Goal: Information Seeking & Learning: Learn about a topic

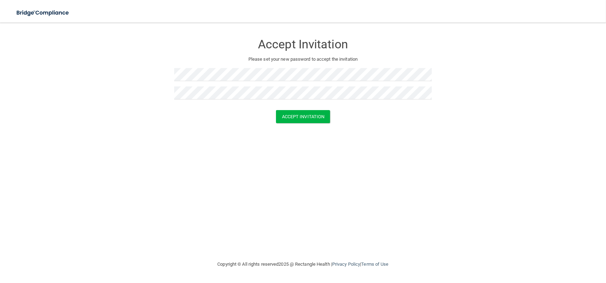
click at [153, 139] on div "Accept Invitation Please set your new password to accept the invitation Accept …" at bounding box center [302, 142] width 577 height 224
click at [303, 120] on button "Accept Invitation" at bounding box center [303, 116] width 54 height 13
drag, startPoint x: 128, startPoint y: 125, endPoint x: 137, endPoint y: 124, distance: 8.8
click at [128, 125] on div "Accept Invitation" at bounding box center [303, 126] width 588 height 13
click at [296, 125] on button "Accept Invitation" at bounding box center [303, 126] width 54 height 13
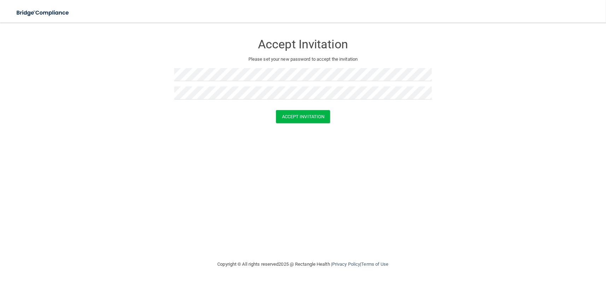
click at [190, 131] on form "Accept Invitation Please set your new password to accept the invitation Accept …" at bounding box center [302, 81] width 577 height 102
click at [294, 116] on button "Accept Invitation" at bounding box center [303, 116] width 54 height 13
click at [156, 132] on div "Accept Invitation Please set your new password to accept the invitation Accept …" at bounding box center [302, 142] width 577 height 224
click at [298, 116] on button "Accept Invitation" at bounding box center [303, 116] width 54 height 13
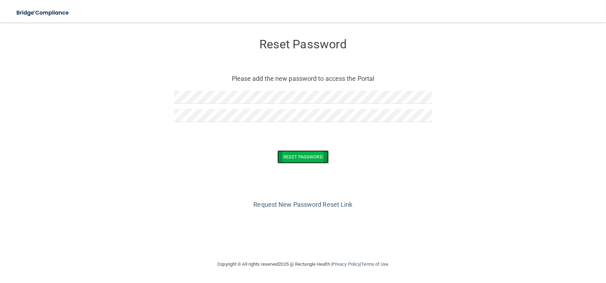
click at [297, 152] on button "Reset Password" at bounding box center [302, 156] width 51 height 13
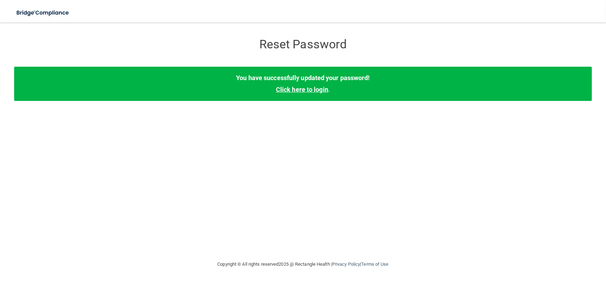
click at [314, 89] on link "Click here to login" at bounding box center [302, 89] width 52 height 7
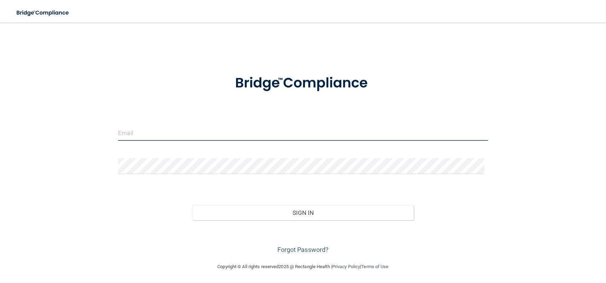
click at [285, 131] on input "email" at bounding box center [302, 133] width 369 height 16
type input "[EMAIL_ADDRESS][DOMAIN_NAME]"
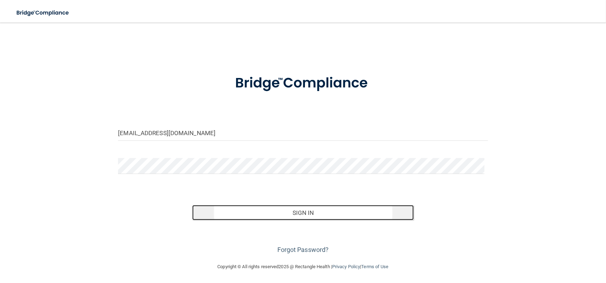
click at [295, 216] on button "Sign In" at bounding box center [303, 213] width 222 height 16
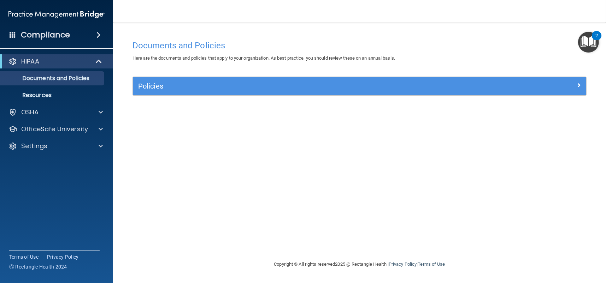
click at [97, 36] on span at bounding box center [98, 35] width 4 height 8
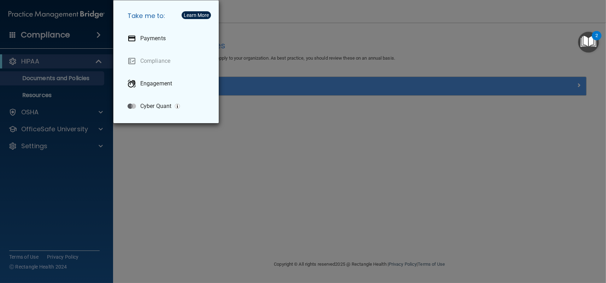
click at [156, 167] on div "Take me to: Payments Compliance Engagement Cyber Quant" at bounding box center [303, 141] width 606 height 283
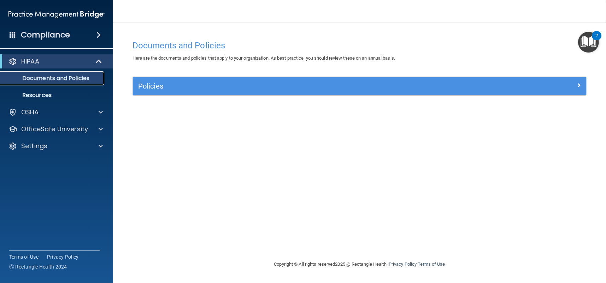
click at [77, 78] on p "Documents and Policies" at bounding box center [53, 78] width 96 height 7
click at [41, 95] on p "Resources" at bounding box center [53, 95] width 96 height 7
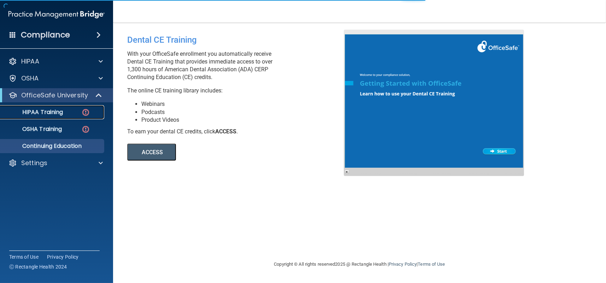
click at [64, 110] on div "HIPAA Training" at bounding box center [53, 112] width 96 height 7
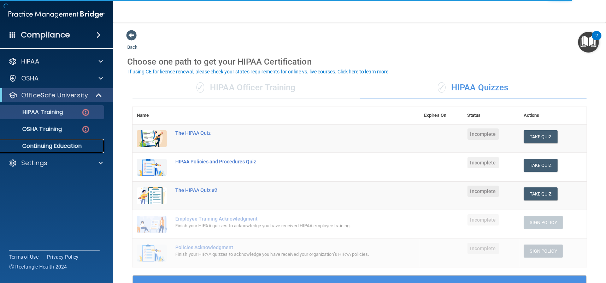
click at [58, 148] on p "Continuing Education" at bounding box center [53, 146] width 96 height 7
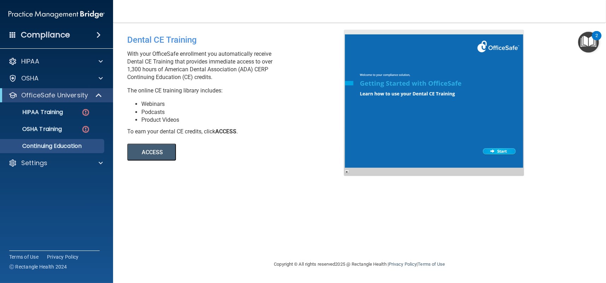
click at [165, 154] on button "ACCESS" at bounding box center [151, 152] width 49 height 17
click at [60, 112] on p "HIPAA Training" at bounding box center [34, 112] width 58 height 7
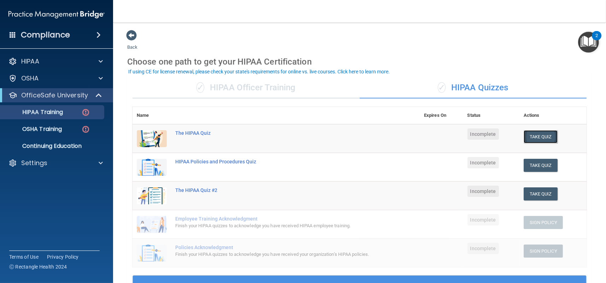
click at [534, 133] on button "Take Quiz" at bounding box center [540, 136] width 34 height 13
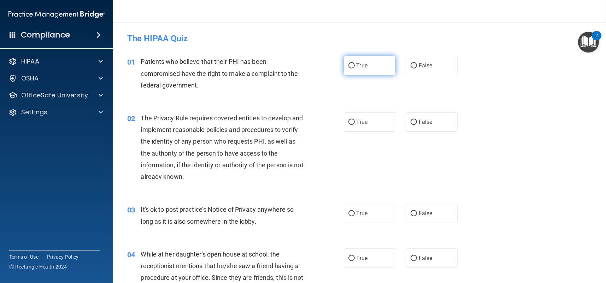
click at [348, 65] on input "True" at bounding box center [351, 65] width 6 height 5
radio input "true"
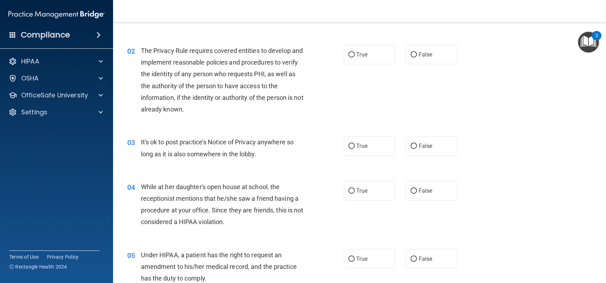
scroll to position [71, 0]
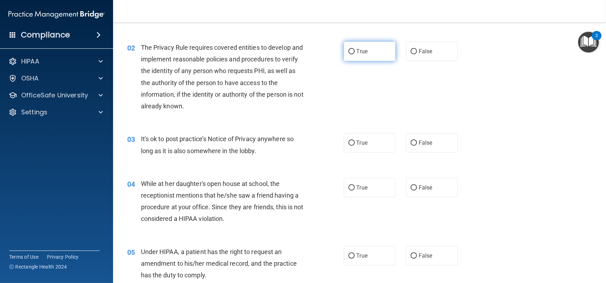
click at [348, 53] on input "True" at bounding box center [351, 51] width 6 height 5
radio input "true"
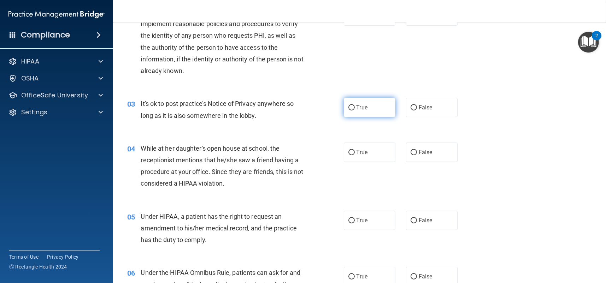
click at [348, 110] on input "True" at bounding box center [351, 107] width 6 height 5
radio input "true"
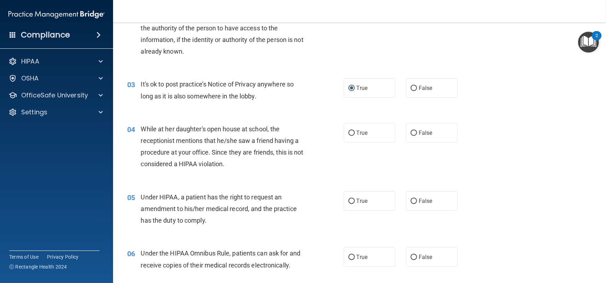
scroll to position [141, 0]
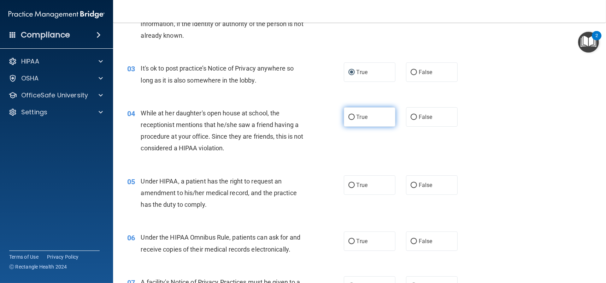
click at [350, 117] on input "True" at bounding box center [351, 117] width 6 height 5
radio input "true"
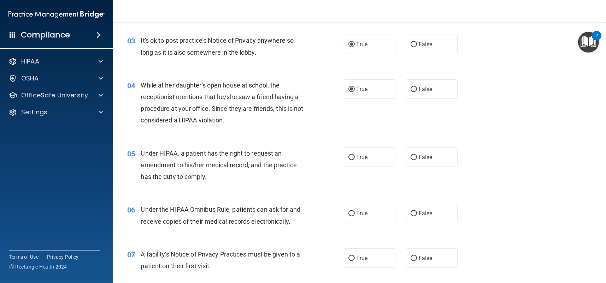
scroll to position [212, 0]
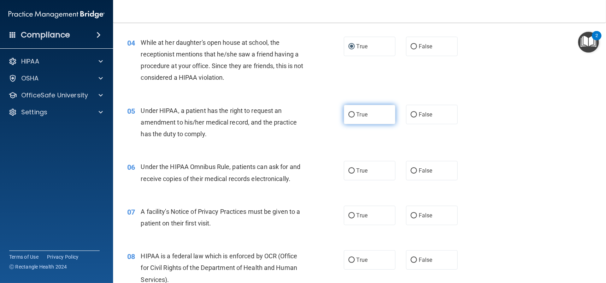
click at [348, 113] on input "True" at bounding box center [351, 114] width 6 height 5
radio input "true"
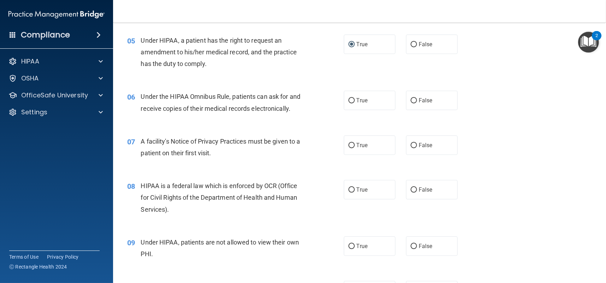
scroll to position [282, 0]
click at [348, 99] on input "True" at bounding box center [351, 100] width 6 height 5
radio input "true"
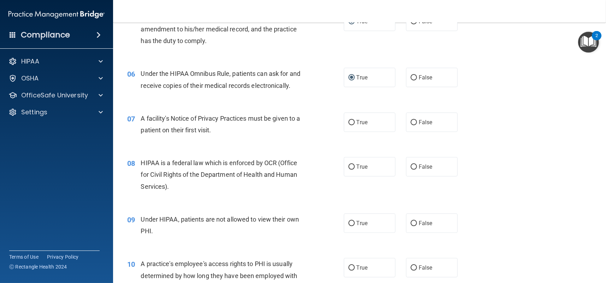
scroll to position [318, 0]
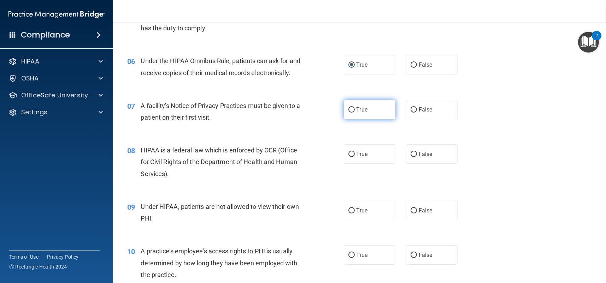
click at [350, 110] on input "True" at bounding box center [351, 109] width 6 height 5
radio input "true"
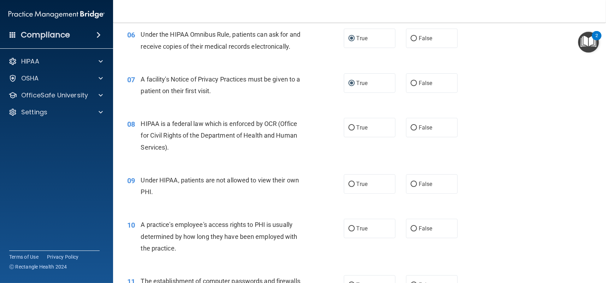
scroll to position [388, 0]
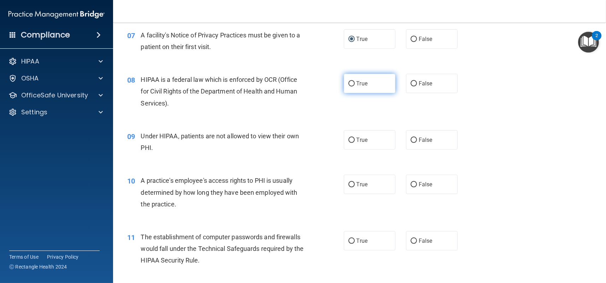
click at [348, 85] on input "True" at bounding box center [351, 83] width 6 height 5
radio input "true"
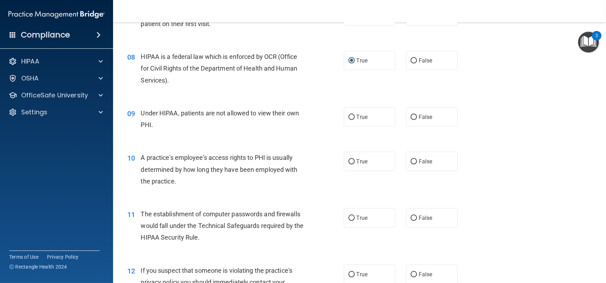
scroll to position [424, 0]
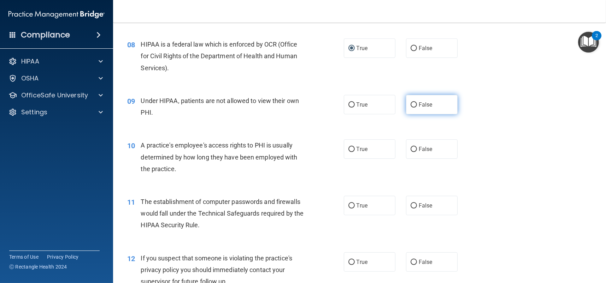
click at [410, 104] on input "False" at bounding box center [413, 104] width 6 height 5
radio input "true"
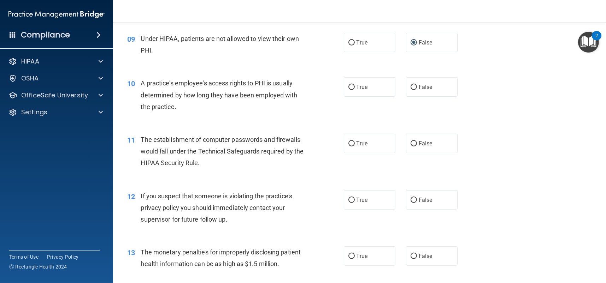
scroll to position [494, 0]
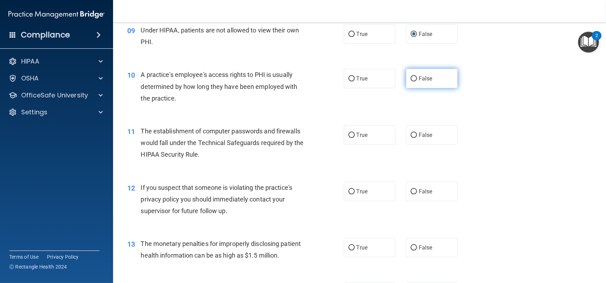
click at [410, 77] on input "False" at bounding box center [413, 78] width 6 height 5
radio input "true"
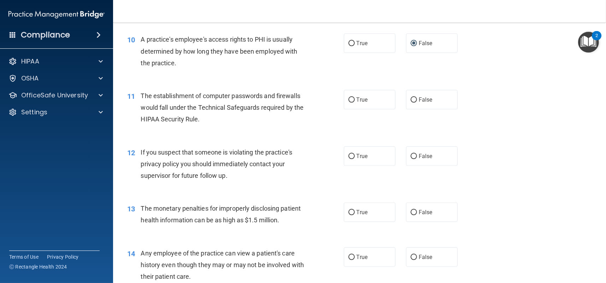
scroll to position [565, 0]
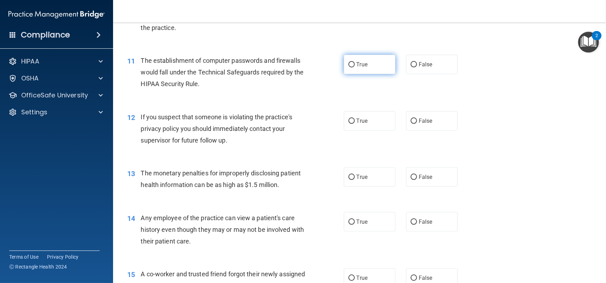
click at [348, 65] on input "True" at bounding box center [351, 64] width 6 height 5
radio input "true"
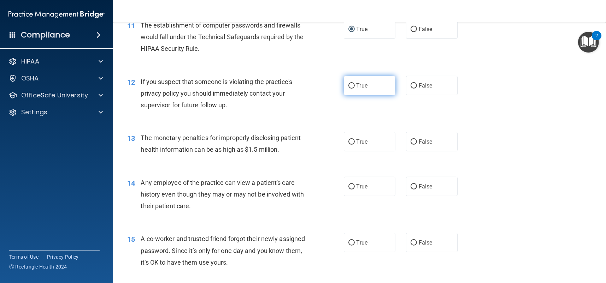
click at [348, 85] on input "True" at bounding box center [351, 85] width 6 height 5
radio input "true"
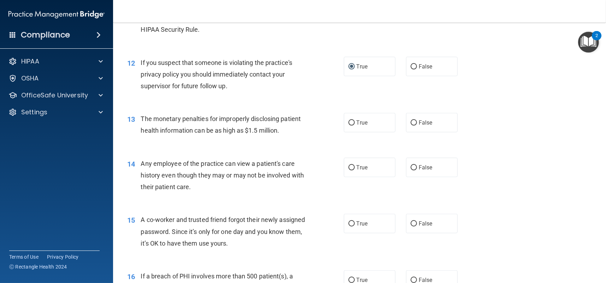
scroll to position [671, 0]
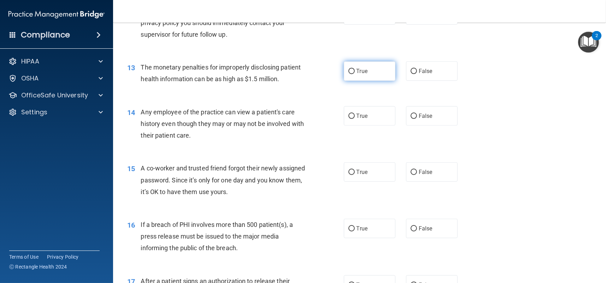
click at [348, 70] on input "True" at bounding box center [351, 71] width 6 height 5
radio input "true"
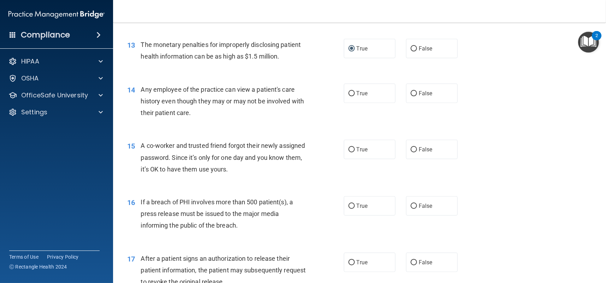
scroll to position [706, 0]
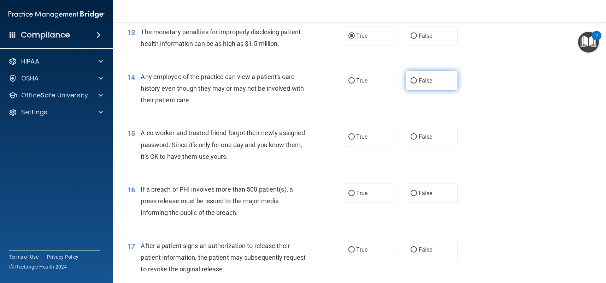
click at [411, 79] on input "False" at bounding box center [413, 80] width 6 height 5
radio input "true"
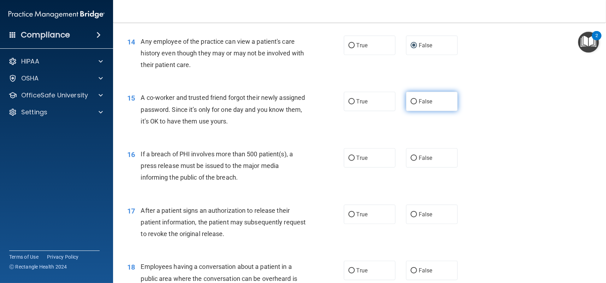
click at [414, 101] on label "False" at bounding box center [432, 101] width 52 height 19
click at [414, 101] on input "False" at bounding box center [413, 101] width 6 height 5
radio input "true"
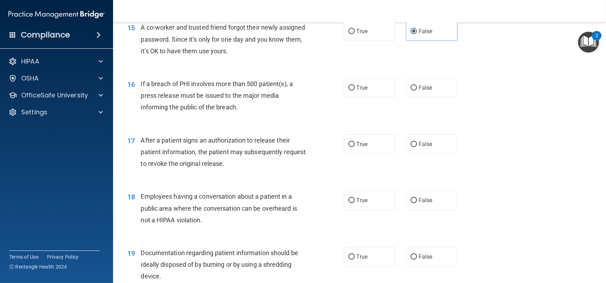
scroll to position [812, 0]
click at [349, 90] on input "True" at bounding box center [351, 87] width 6 height 5
radio input "true"
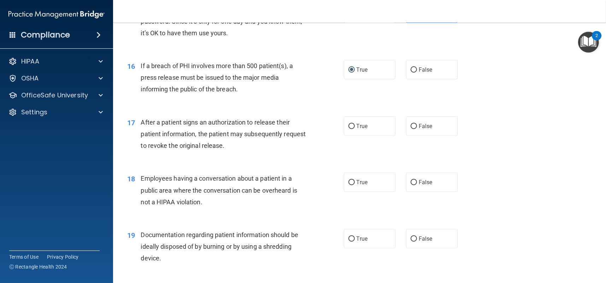
scroll to position [847, 0]
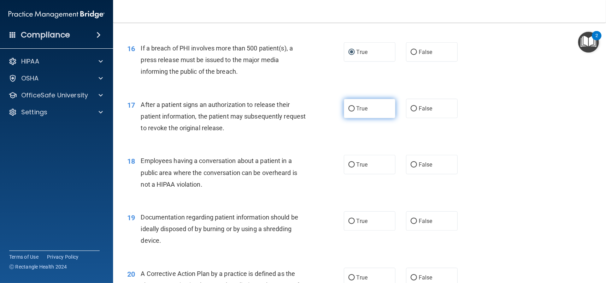
click at [348, 107] on input "True" at bounding box center [351, 108] width 6 height 5
radio input "true"
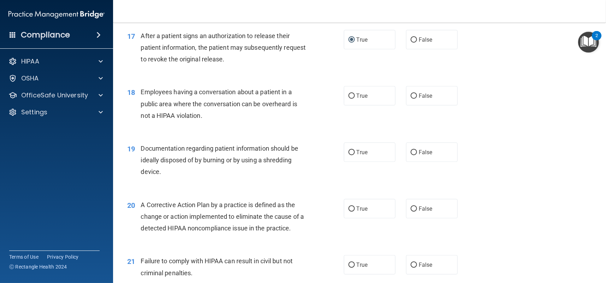
scroll to position [918, 0]
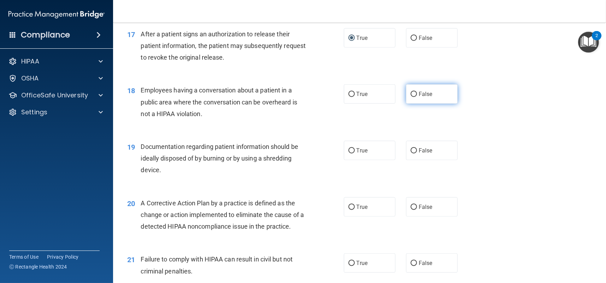
click at [410, 93] on input "False" at bounding box center [413, 94] width 6 height 5
radio input "true"
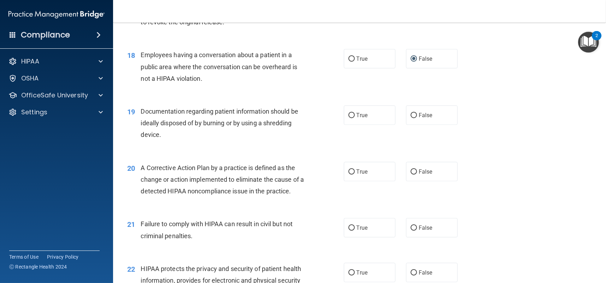
scroll to position [989, 0]
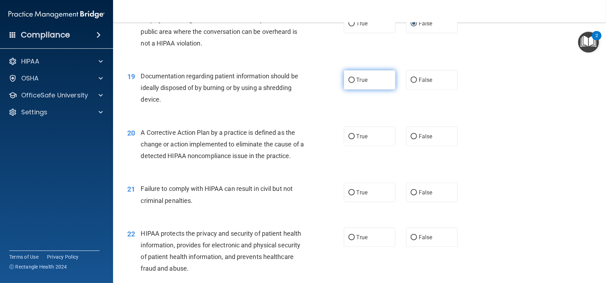
click at [348, 80] on input "True" at bounding box center [351, 80] width 6 height 5
radio input "true"
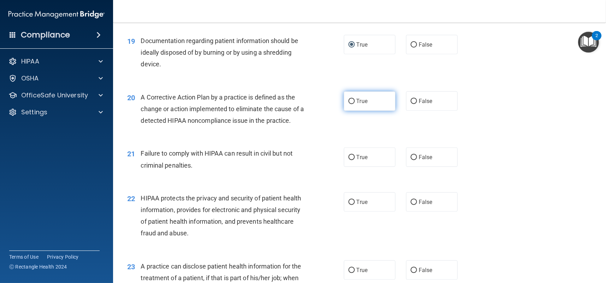
click at [349, 102] on input "True" at bounding box center [351, 101] width 6 height 5
radio input "true"
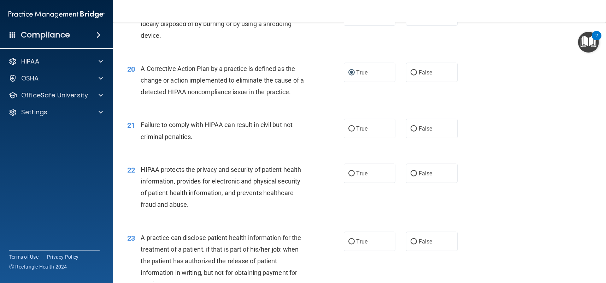
scroll to position [1130, 0]
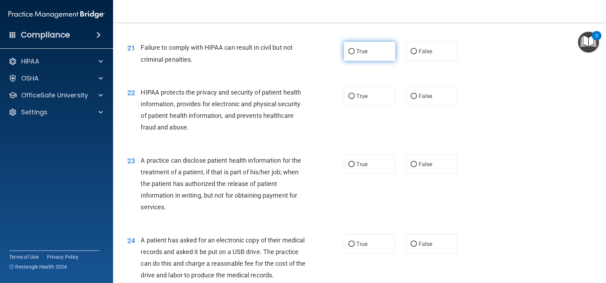
click at [350, 51] on input "True" at bounding box center [351, 51] width 6 height 5
radio input "true"
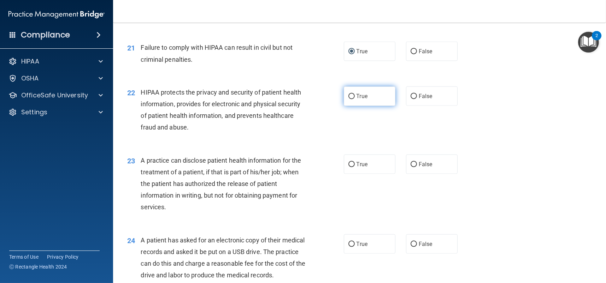
click at [349, 95] on input "True" at bounding box center [351, 96] width 6 height 5
radio input "true"
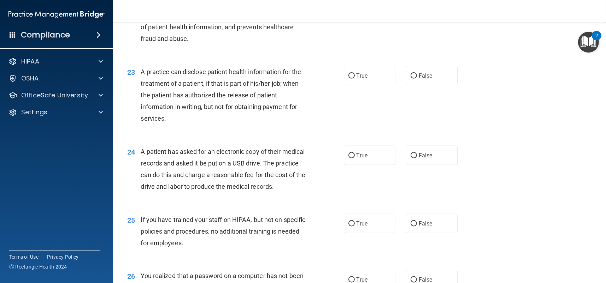
scroll to position [1236, 0]
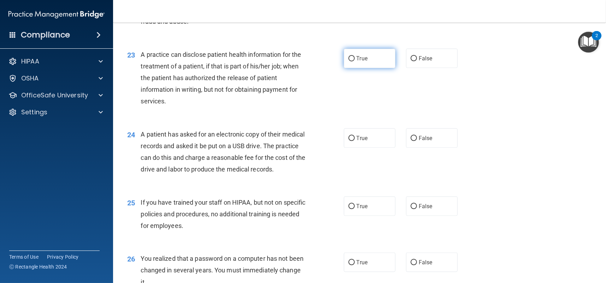
click at [348, 59] on input "True" at bounding box center [351, 58] width 6 height 5
radio input "true"
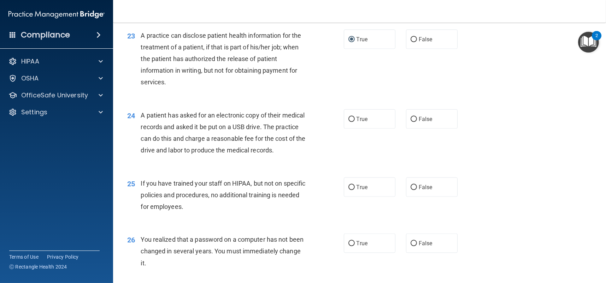
scroll to position [1271, 0]
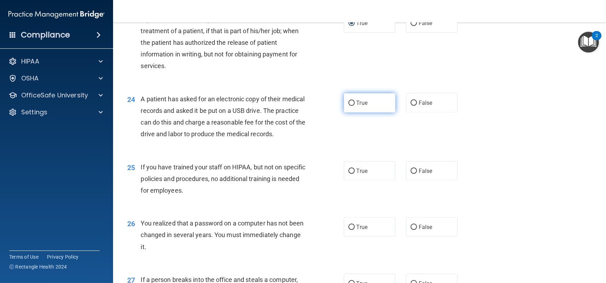
click at [348, 101] on input "True" at bounding box center [351, 103] width 6 height 5
radio input "true"
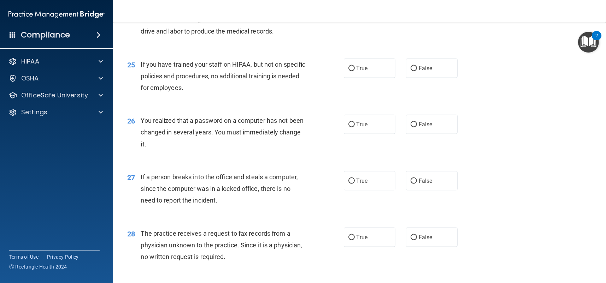
scroll to position [1377, 0]
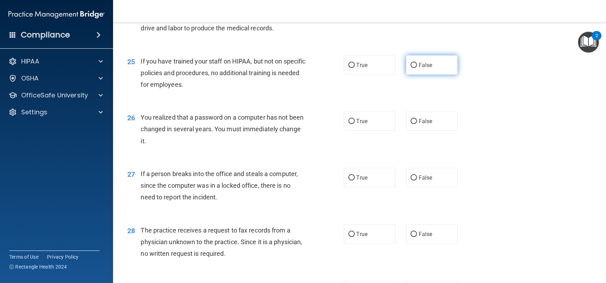
click at [411, 68] on input "False" at bounding box center [413, 65] width 6 height 5
radio input "true"
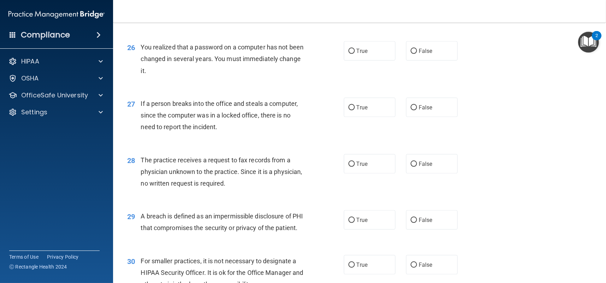
scroll to position [1448, 0]
click at [349, 54] on input "True" at bounding box center [351, 50] width 6 height 5
radio input "true"
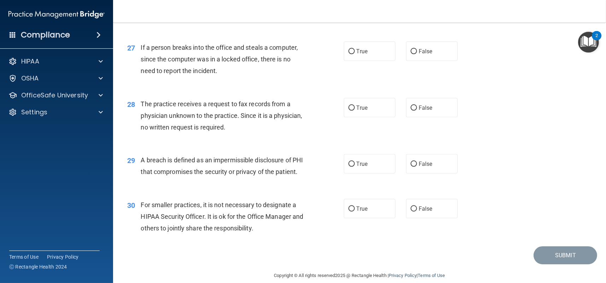
scroll to position [1518, 0]
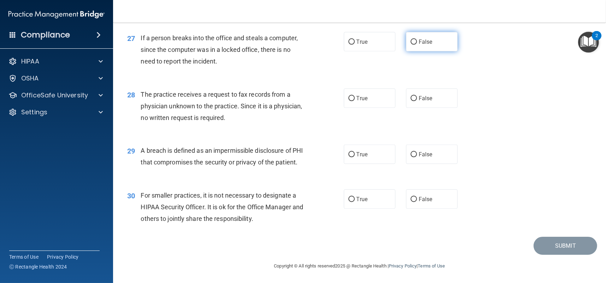
click at [410, 45] on input "False" at bounding box center [413, 42] width 6 height 5
radio input "true"
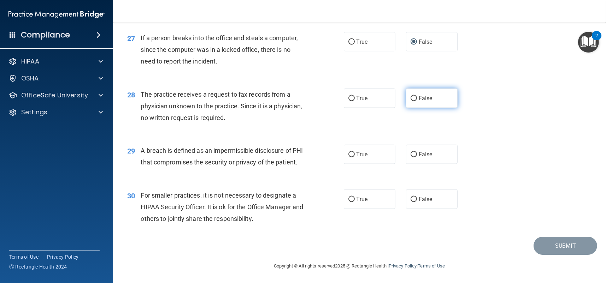
click at [410, 96] on input "False" at bounding box center [413, 98] width 6 height 5
radio input "true"
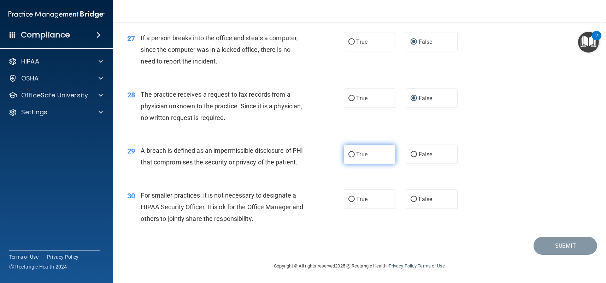
click at [348, 152] on input "True" at bounding box center [351, 154] width 6 height 5
radio input "true"
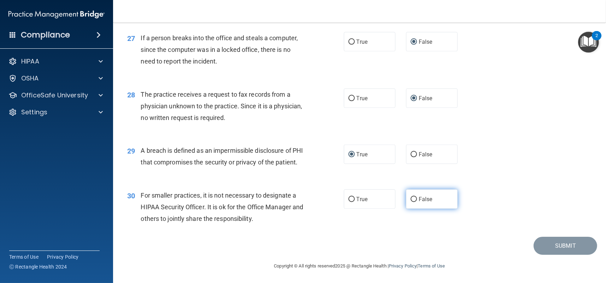
click at [410, 198] on input "False" at bounding box center [413, 199] width 6 height 5
radio input "true"
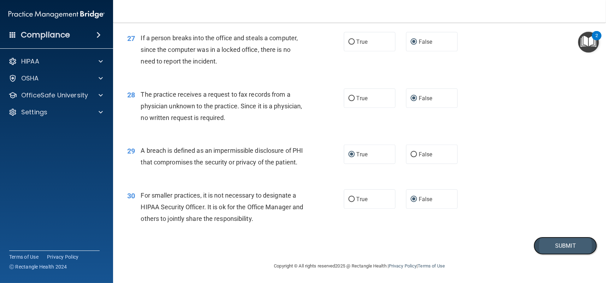
click at [544, 245] on button "Submit" at bounding box center [565, 246] width 64 height 18
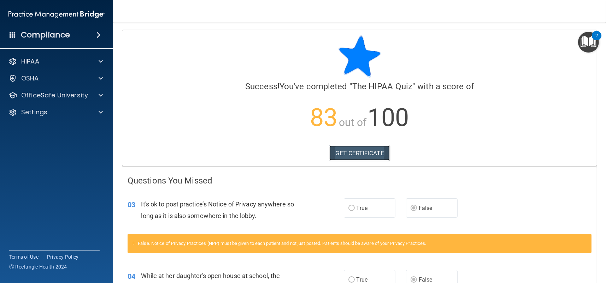
click at [360, 157] on link "GET CERTIFICATE" at bounding box center [359, 153] width 60 height 16
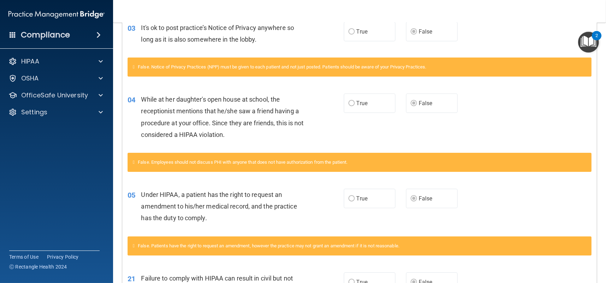
scroll to position [353, 0]
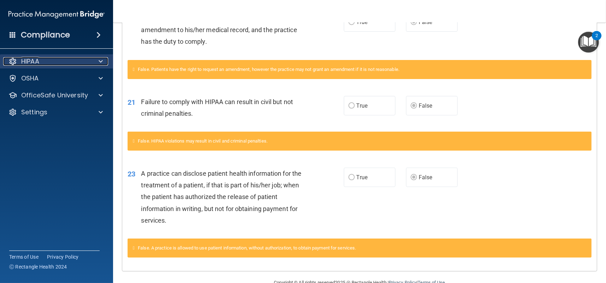
click at [100, 61] on span at bounding box center [101, 61] width 4 height 8
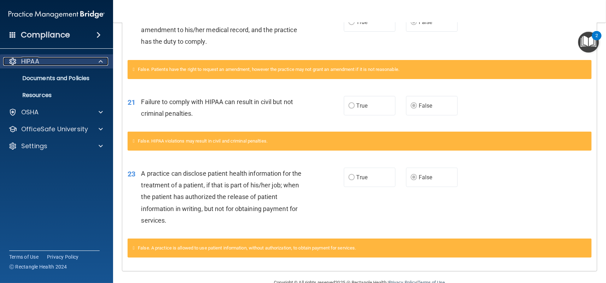
click at [100, 61] on span at bounding box center [101, 61] width 4 height 8
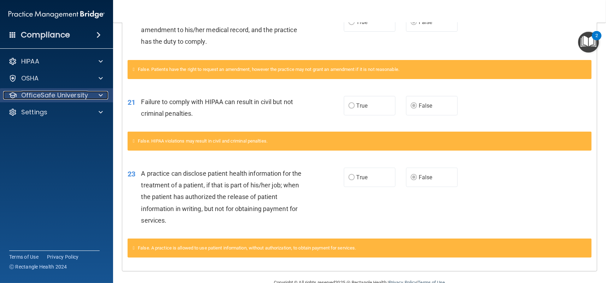
click at [102, 94] on span at bounding box center [101, 95] width 4 height 8
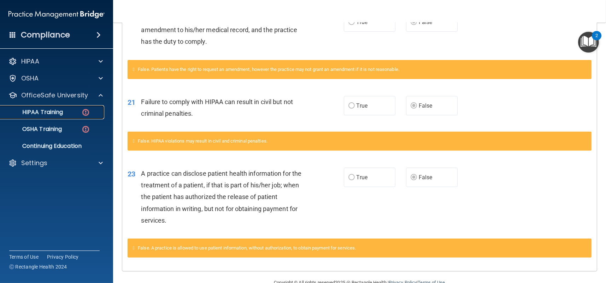
click at [28, 114] on p "HIPAA Training" at bounding box center [34, 112] width 58 height 7
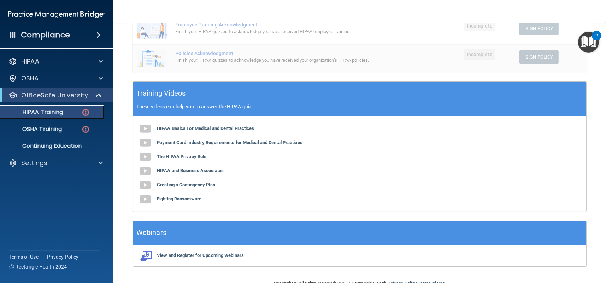
scroll to position [218, 0]
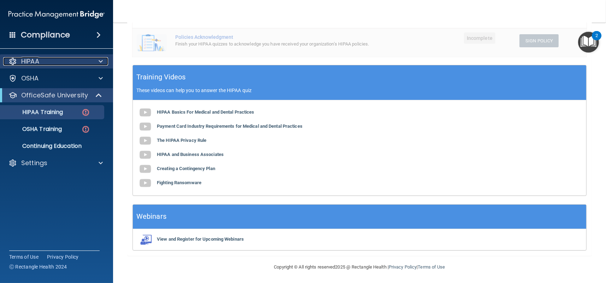
click at [34, 63] on p "HIPAA" at bounding box center [30, 61] width 18 height 8
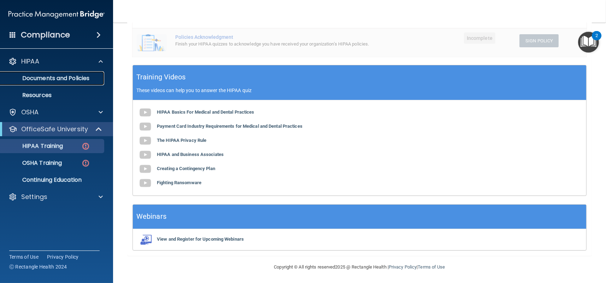
click at [38, 77] on p "Documents and Policies" at bounding box center [53, 78] width 96 height 7
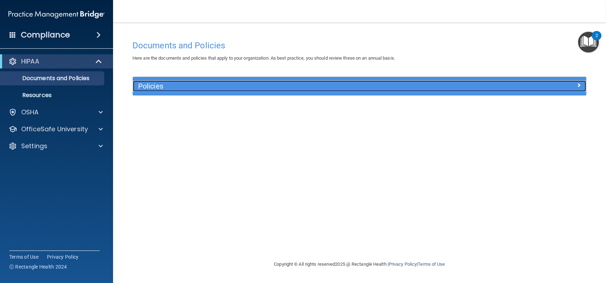
click at [577, 83] on span at bounding box center [578, 85] width 4 height 8
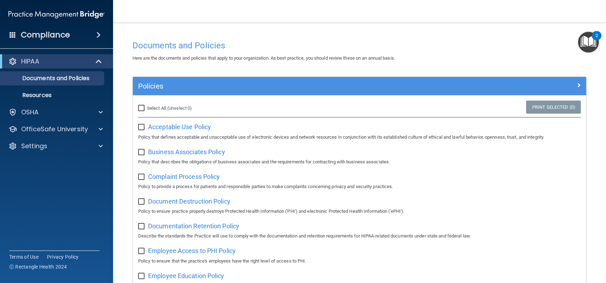
click at [100, 34] on span at bounding box center [98, 35] width 4 height 8
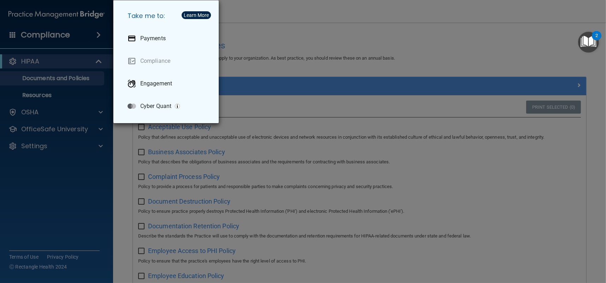
click at [96, 35] on div "Take me to: Payments Compliance Engagement Cyber Quant" at bounding box center [303, 141] width 606 height 283
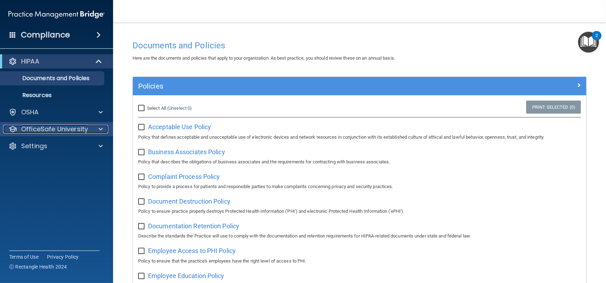
click at [97, 131] on div at bounding box center [100, 129] width 18 height 8
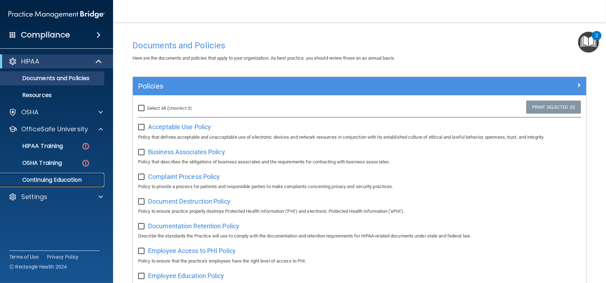
click at [37, 177] on p "Continuing Education" at bounding box center [53, 180] width 96 height 7
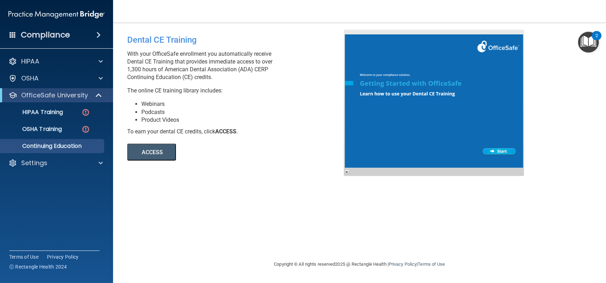
click at [146, 150] on button "ACCESS" at bounding box center [151, 152] width 49 height 17
click at [60, 110] on p "HIPAA Training" at bounding box center [34, 112] width 58 height 7
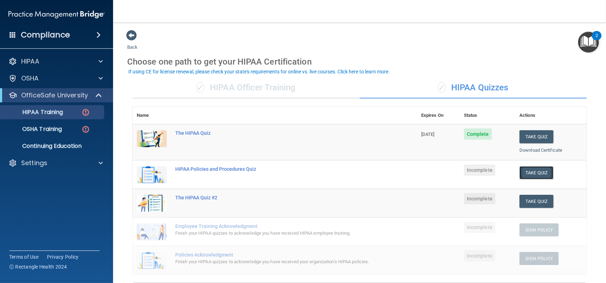
click at [535, 172] on button "Take Quiz" at bounding box center [536, 172] width 34 height 13
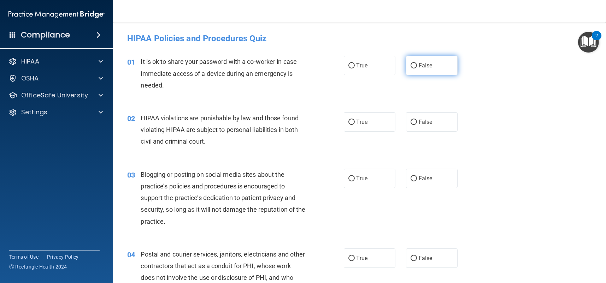
click at [410, 66] on input "False" at bounding box center [413, 65] width 6 height 5
radio input "true"
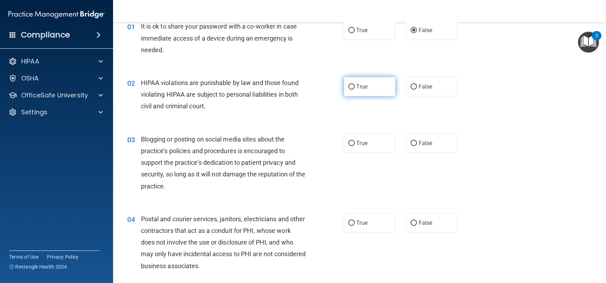
click at [350, 88] on input "True" at bounding box center [351, 86] width 6 height 5
radio input "true"
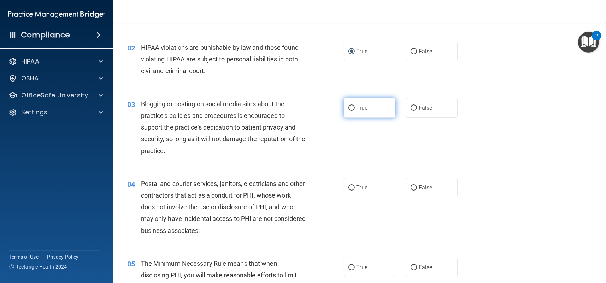
click at [351, 109] on input "True" at bounding box center [351, 108] width 6 height 5
radio input "true"
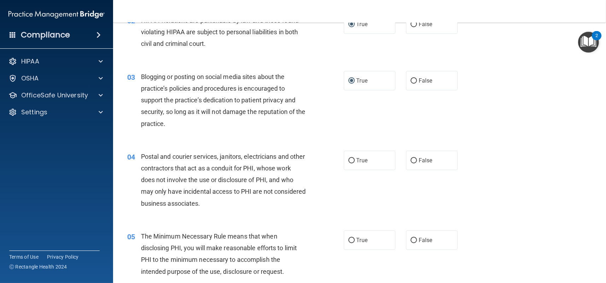
scroll to position [141, 0]
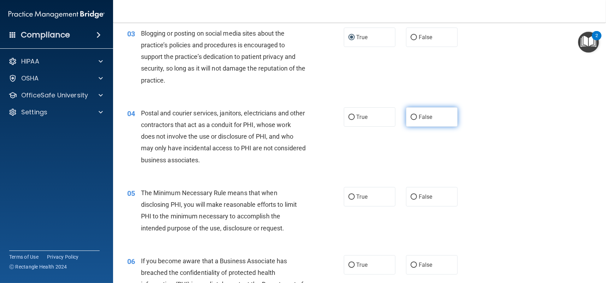
click at [410, 115] on input "False" at bounding box center [413, 117] width 6 height 5
radio input "true"
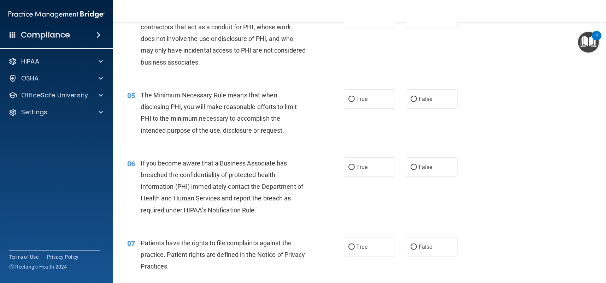
scroll to position [247, 0]
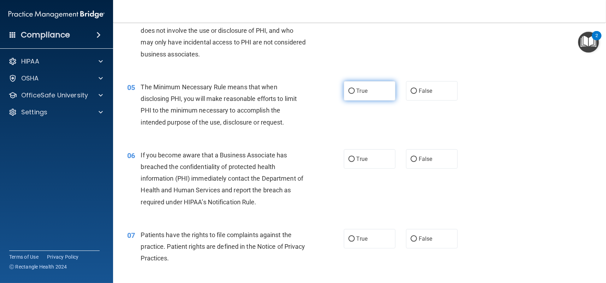
click at [351, 91] on input "True" at bounding box center [351, 91] width 6 height 5
radio input "true"
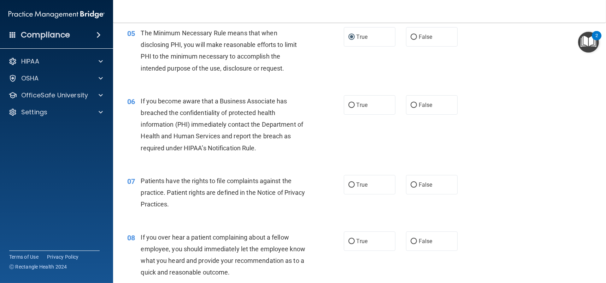
scroll to position [318, 0]
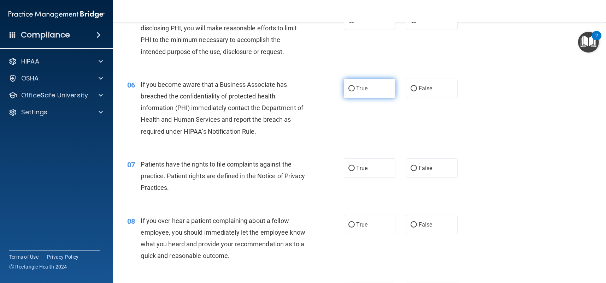
click at [349, 88] on input "True" at bounding box center [351, 88] width 6 height 5
radio input "true"
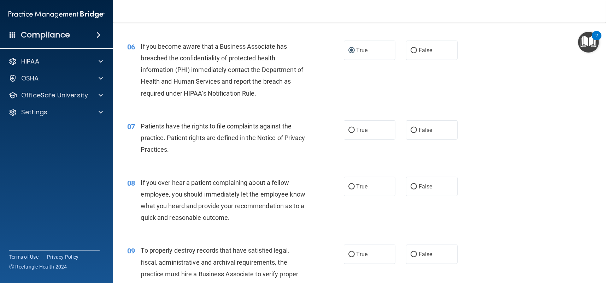
scroll to position [388, 0]
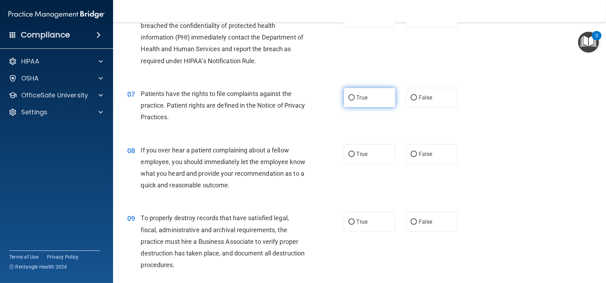
click at [348, 97] on input "True" at bounding box center [351, 97] width 6 height 5
radio input "true"
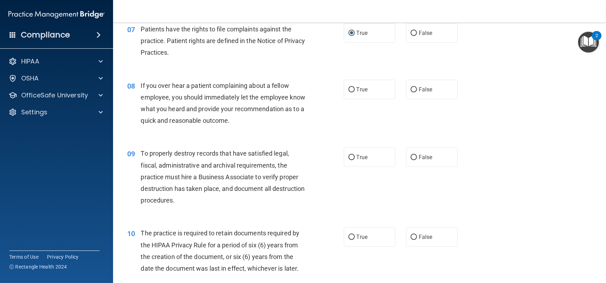
scroll to position [459, 0]
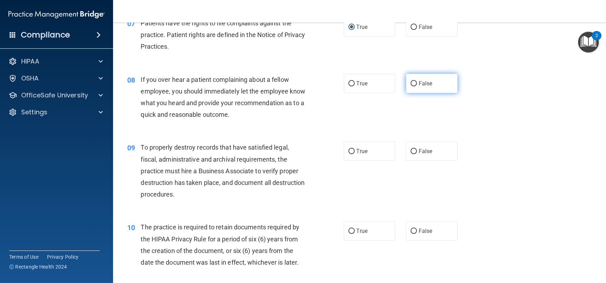
click at [412, 83] on input "False" at bounding box center [413, 83] width 6 height 5
radio input "true"
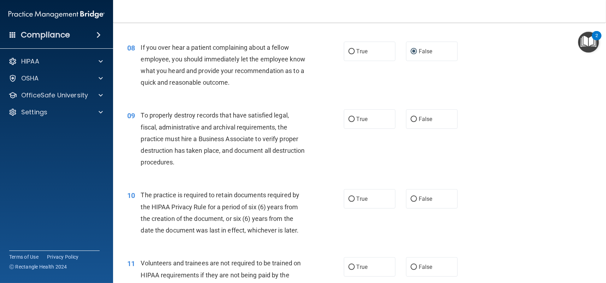
scroll to position [530, 0]
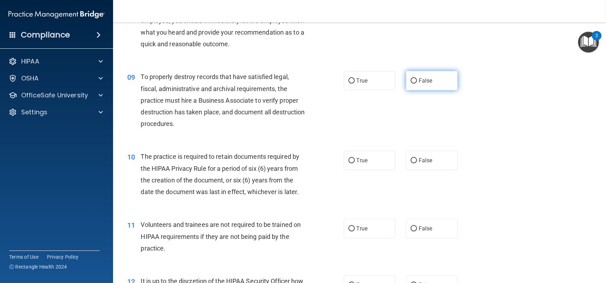
click at [410, 81] on input "False" at bounding box center [413, 80] width 6 height 5
radio input "true"
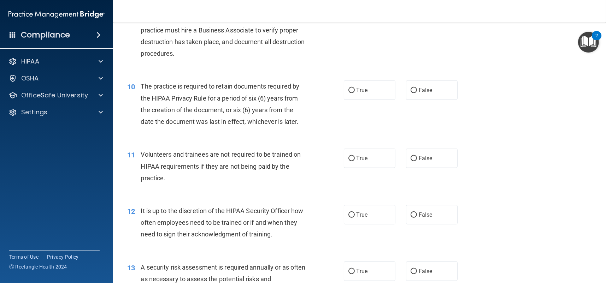
scroll to position [600, 0]
click at [350, 90] on input "True" at bounding box center [351, 90] width 6 height 5
radio input "true"
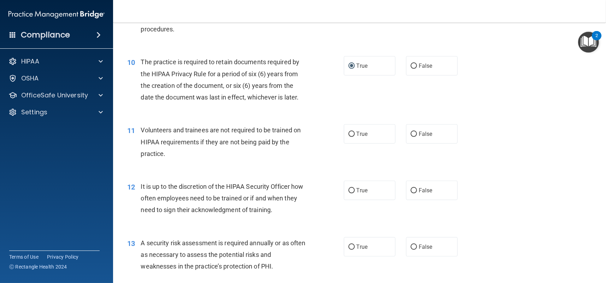
scroll to position [671, 0]
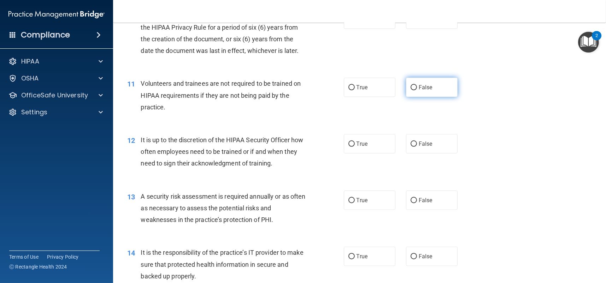
click at [412, 86] on input "False" at bounding box center [413, 87] width 6 height 5
radio input "true"
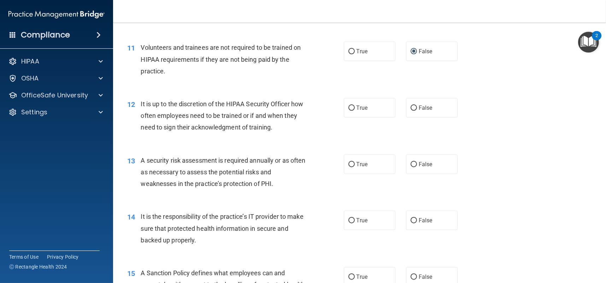
scroll to position [777, 0]
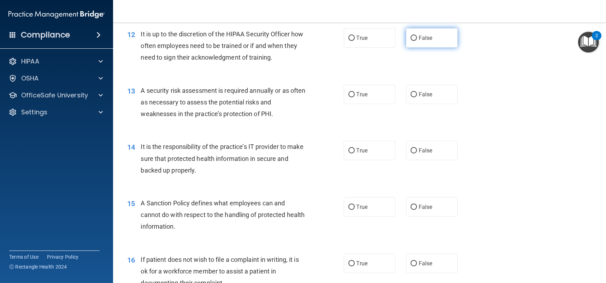
click at [410, 38] on input "False" at bounding box center [413, 38] width 6 height 5
radio input "true"
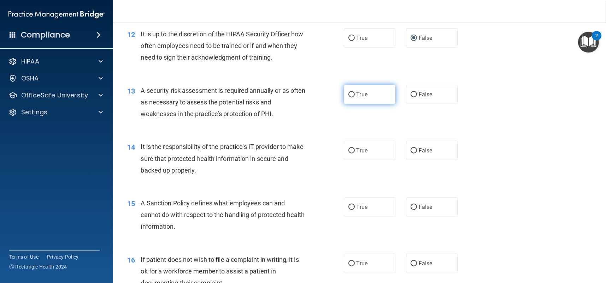
click at [348, 92] on input "True" at bounding box center [351, 94] width 6 height 5
radio input "true"
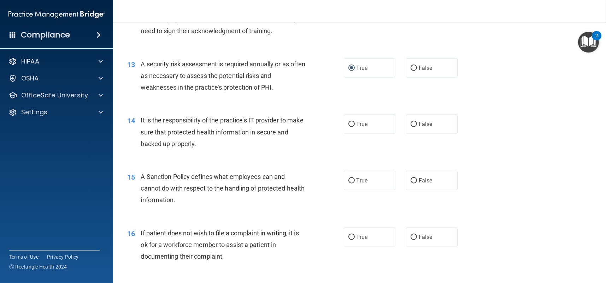
scroll to position [883, 0]
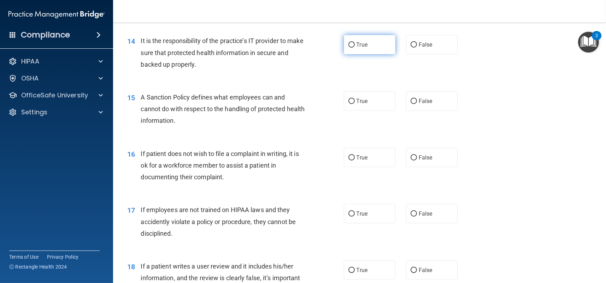
click at [348, 44] on input "True" at bounding box center [351, 44] width 6 height 5
radio input "true"
click at [349, 102] on input "True" at bounding box center [351, 101] width 6 height 5
radio input "true"
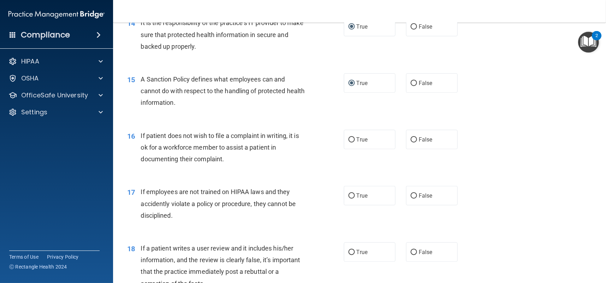
scroll to position [953, 0]
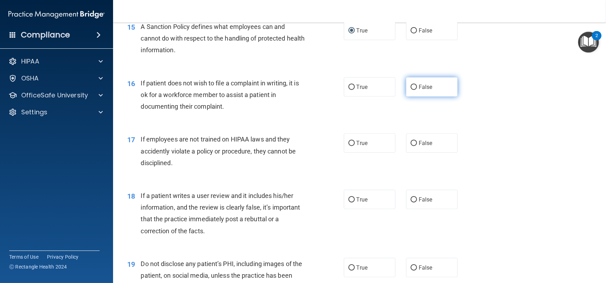
click at [410, 85] on input "False" at bounding box center [413, 87] width 6 height 5
radio input "true"
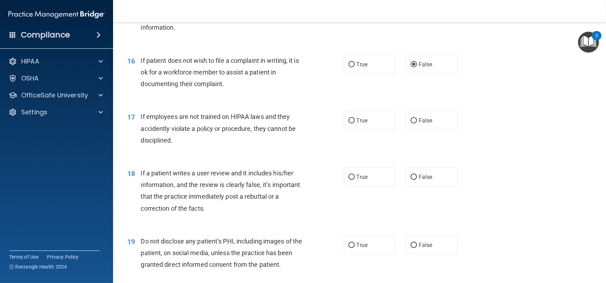
scroll to position [989, 0]
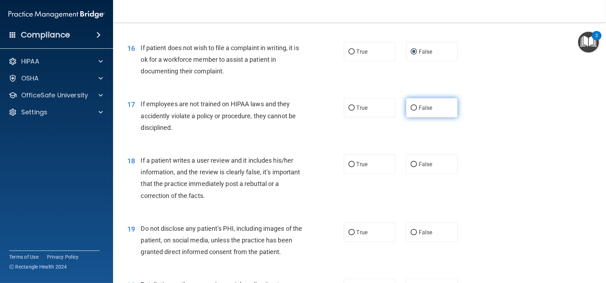
click at [410, 106] on input "False" at bounding box center [413, 108] width 6 height 5
radio input "true"
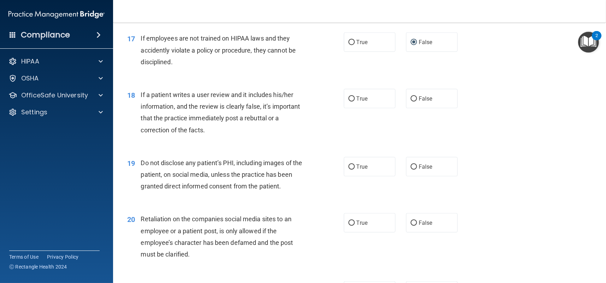
scroll to position [1059, 0]
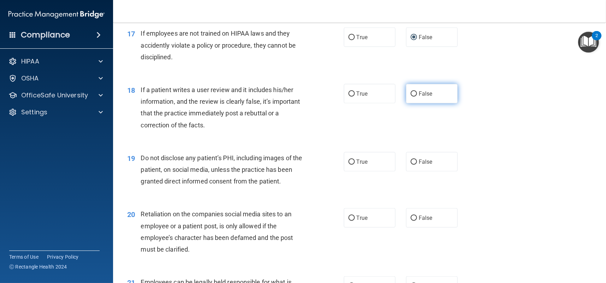
click at [411, 93] on input "False" at bounding box center [413, 93] width 6 height 5
radio input "true"
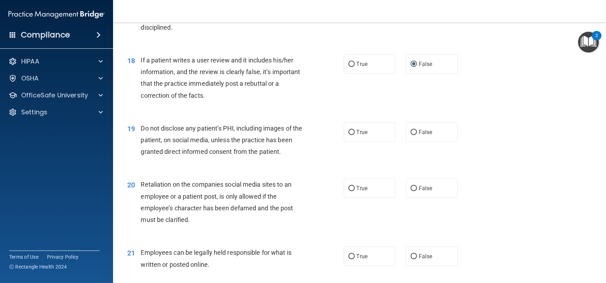
scroll to position [1130, 0]
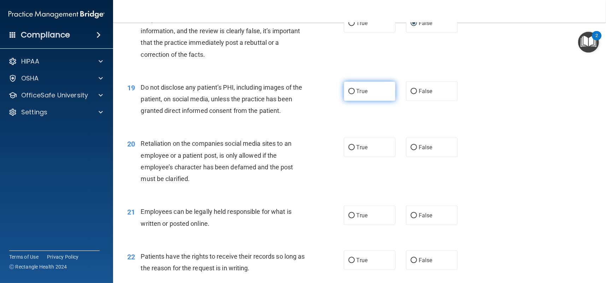
click at [349, 93] on input "True" at bounding box center [351, 91] width 6 height 5
radio input "true"
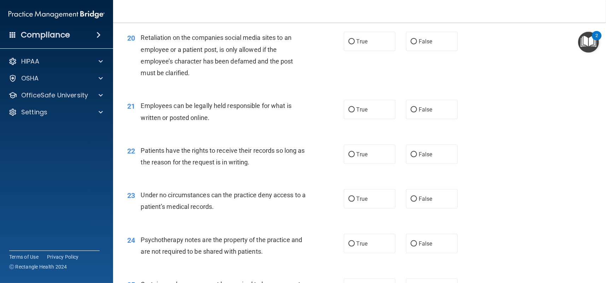
scroll to position [1200, 0]
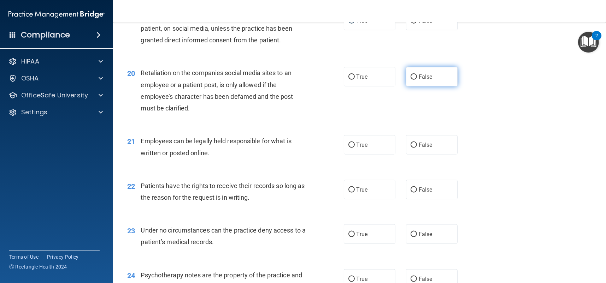
click at [410, 76] on input "False" at bounding box center [413, 77] width 6 height 5
radio input "true"
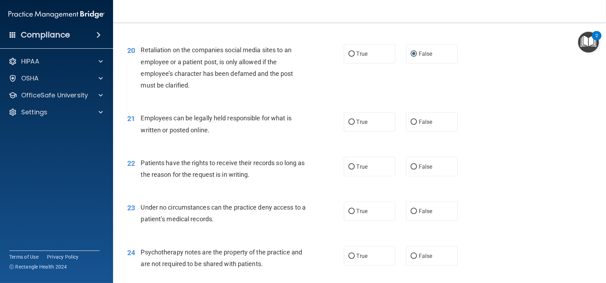
scroll to position [1236, 0]
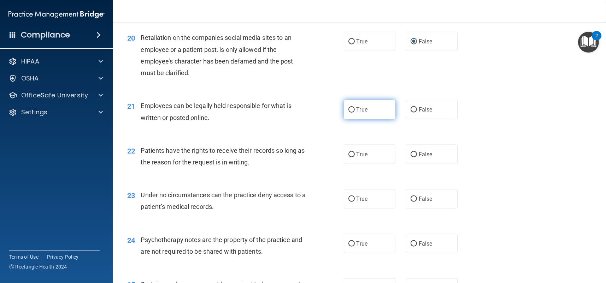
click at [348, 110] on input "True" at bounding box center [351, 109] width 6 height 5
radio input "true"
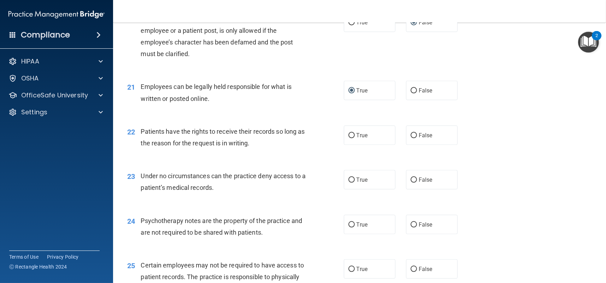
scroll to position [1271, 0]
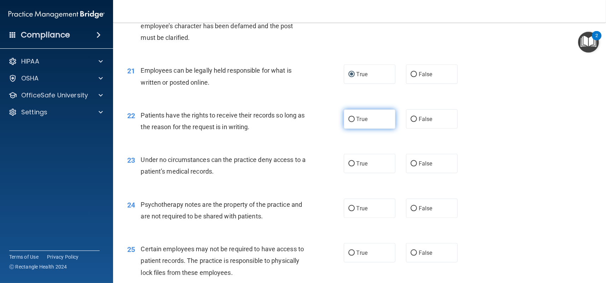
click at [348, 119] on input "True" at bounding box center [351, 119] width 6 height 5
radio input "true"
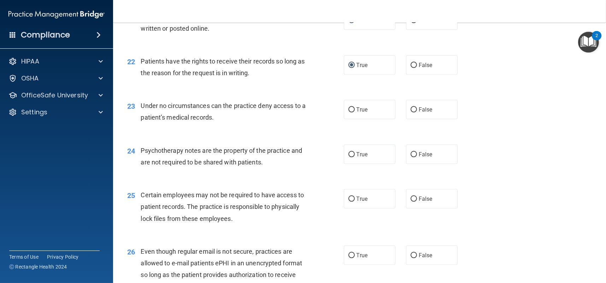
scroll to position [1342, 0]
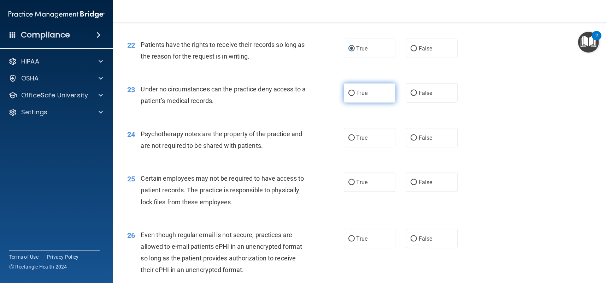
click at [348, 93] on input "True" at bounding box center [351, 93] width 6 height 5
radio input "true"
click at [410, 136] on input "False" at bounding box center [413, 138] width 6 height 5
radio input "true"
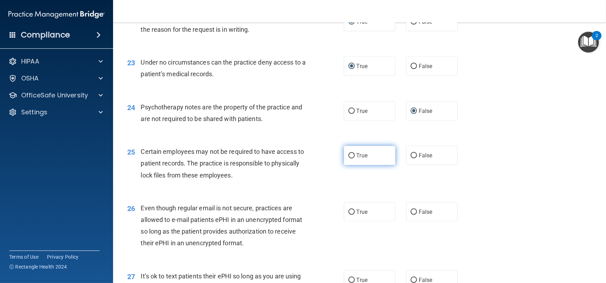
scroll to position [1412, 0]
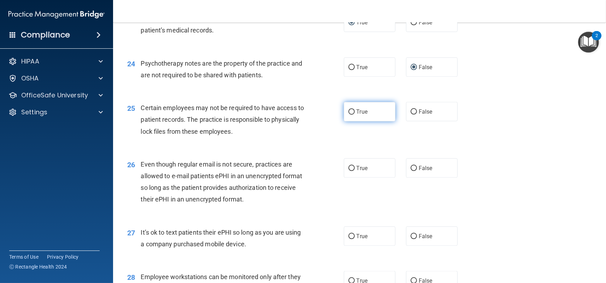
click at [349, 109] on input "True" at bounding box center [351, 111] width 6 height 5
radio input "true"
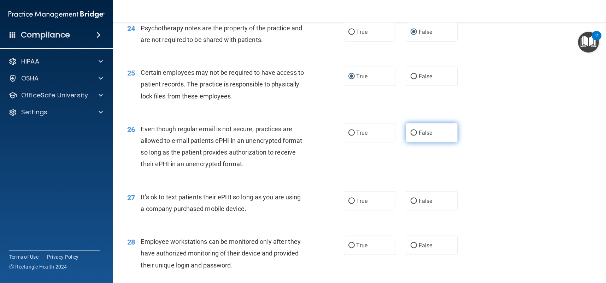
click at [410, 133] on input "False" at bounding box center [413, 133] width 6 height 5
radio input "true"
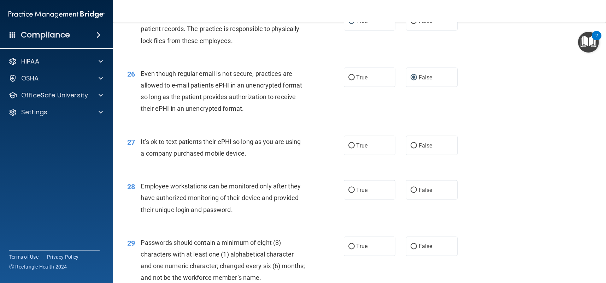
scroll to position [1518, 0]
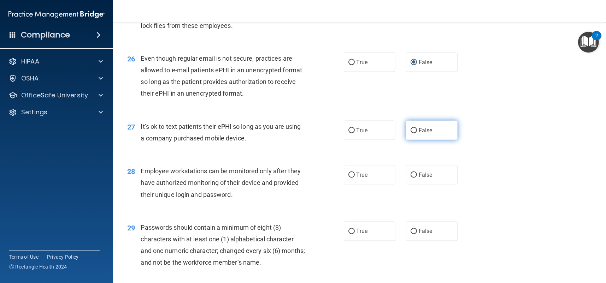
click at [410, 130] on input "False" at bounding box center [413, 130] width 6 height 5
radio input "true"
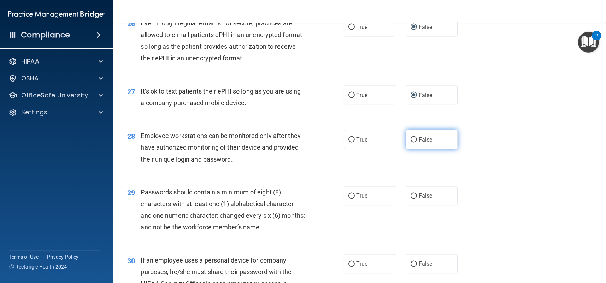
click at [410, 139] on input "False" at bounding box center [413, 139] width 6 height 5
radio input "true"
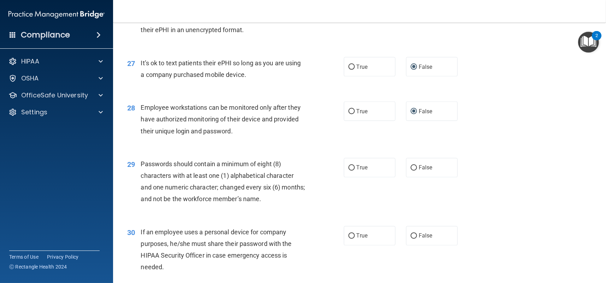
scroll to position [1624, 0]
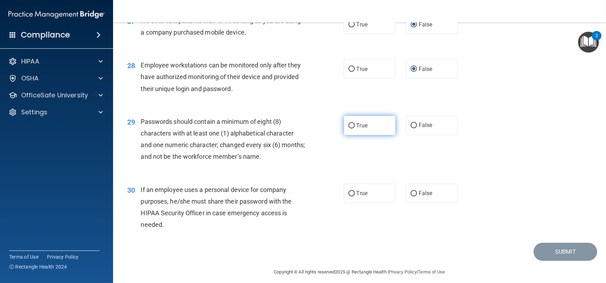
click at [348, 125] on input "True" at bounding box center [351, 125] width 6 height 5
radio input "true"
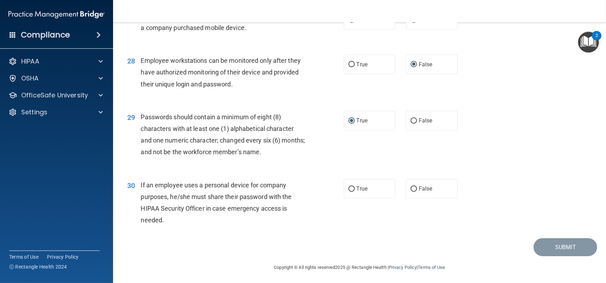
scroll to position [1630, 0]
click at [410, 186] on input "False" at bounding box center [413, 188] width 6 height 5
radio input "true"
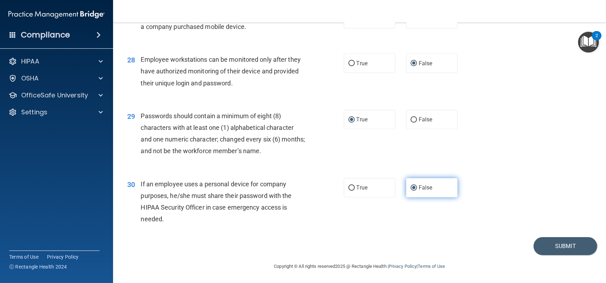
click at [410, 186] on input "False" at bounding box center [413, 188] width 6 height 5
click at [547, 245] on button "Submit" at bounding box center [565, 246] width 64 height 18
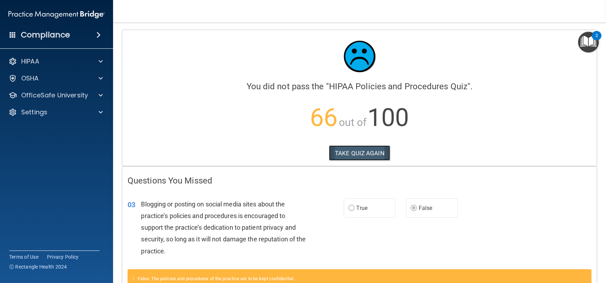
click at [364, 152] on button "TAKE QUIZ AGAIN" at bounding box center [359, 153] width 61 height 16
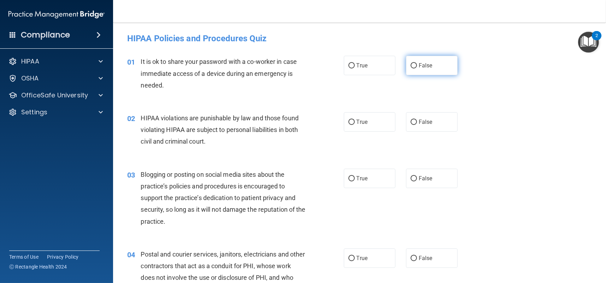
click at [411, 64] on input "False" at bounding box center [413, 65] width 6 height 5
radio input "true"
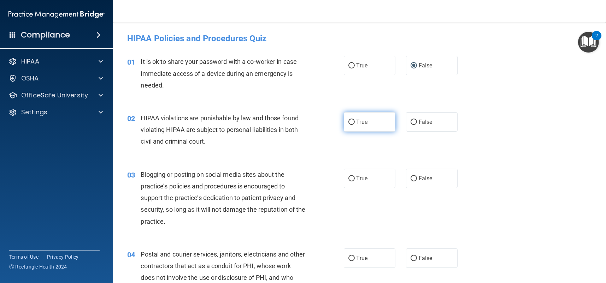
click at [348, 121] on input "True" at bounding box center [351, 122] width 6 height 5
radio input "true"
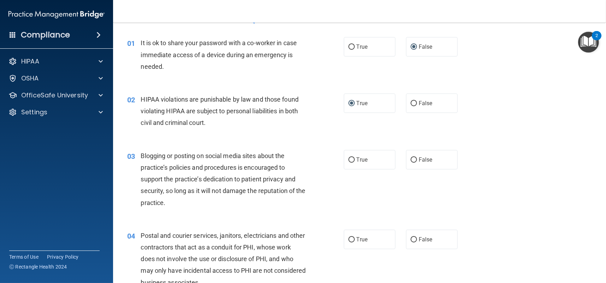
scroll to position [35, 0]
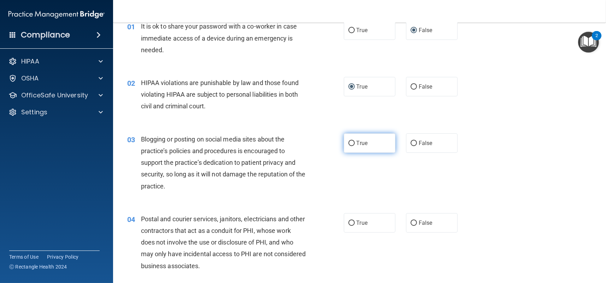
click at [348, 144] on input "True" at bounding box center [351, 143] width 6 height 5
radio input "true"
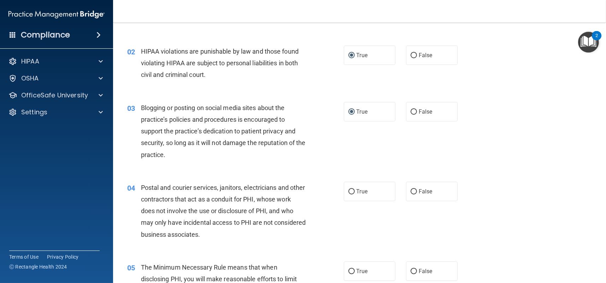
scroll to position [106, 0]
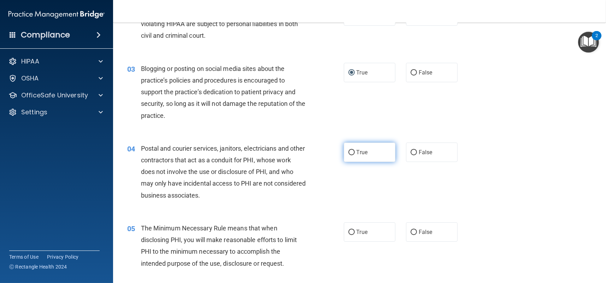
click at [348, 152] on input "True" at bounding box center [351, 152] width 6 height 5
radio input "true"
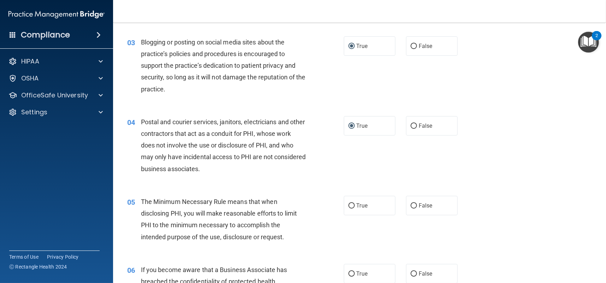
scroll to position [212, 0]
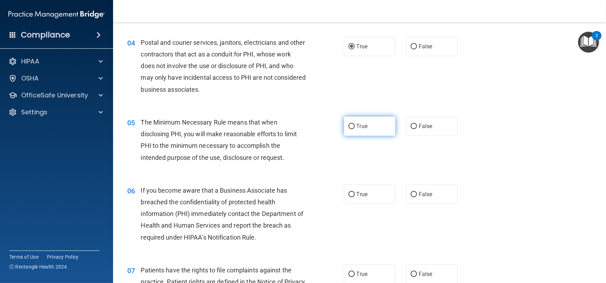
click at [349, 125] on input "True" at bounding box center [351, 126] width 6 height 5
radio input "true"
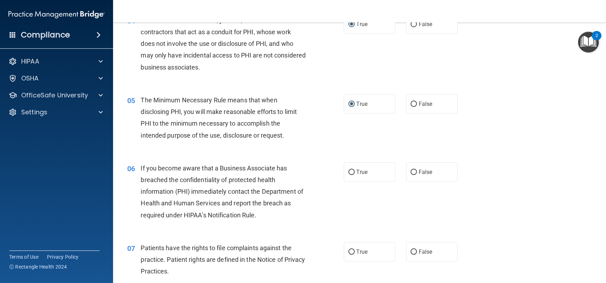
scroll to position [282, 0]
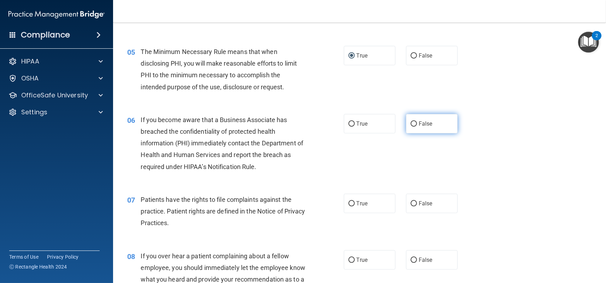
click at [410, 121] on input "False" at bounding box center [413, 123] width 6 height 5
radio input "true"
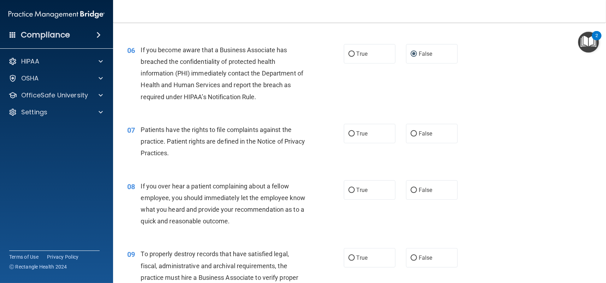
scroll to position [353, 0]
click at [348, 132] on input "True" at bounding box center [351, 133] width 6 height 5
radio input "true"
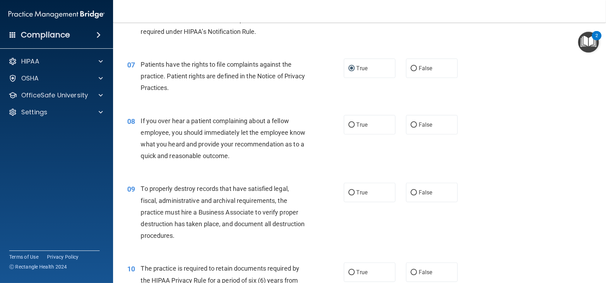
scroll to position [424, 0]
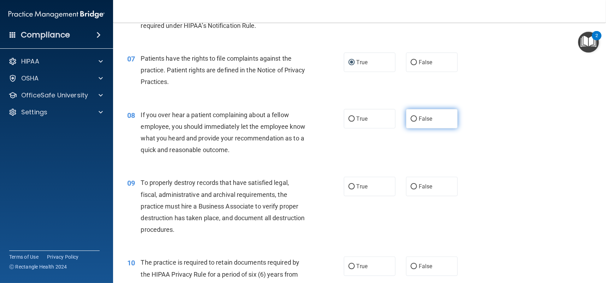
click at [410, 119] on input "False" at bounding box center [413, 119] width 6 height 5
radio input "true"
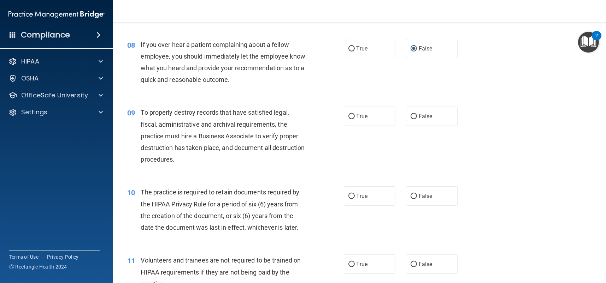
scroll to position [494, 0]
click at [410, 116] on input "False" at bounding box center [413, 116] width 6 height 5
radio input "true"
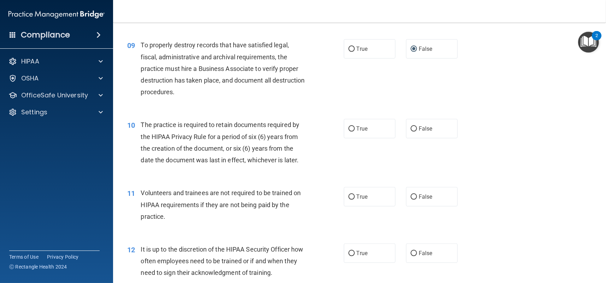
scroll to position [565, 0]
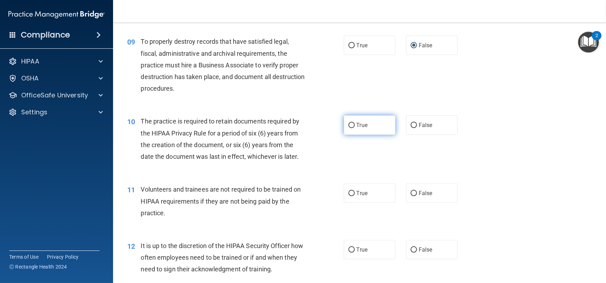
click at [349, 123] on input "True" at bounding box center [351, 125] width 6 height 5
radio input "true"
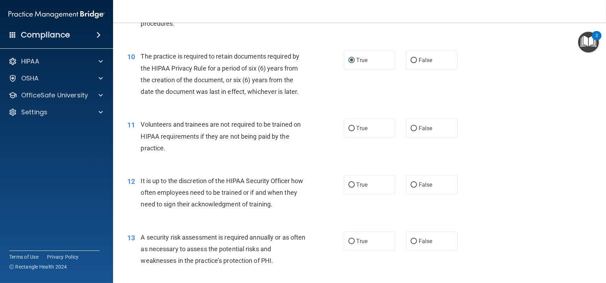
scroll to position [636, 0]
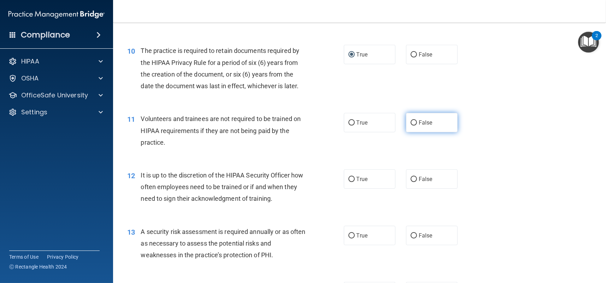
click at [410, 123] on input "False" at bounding box center [413, 122] width 6 height 5
radio input "true"
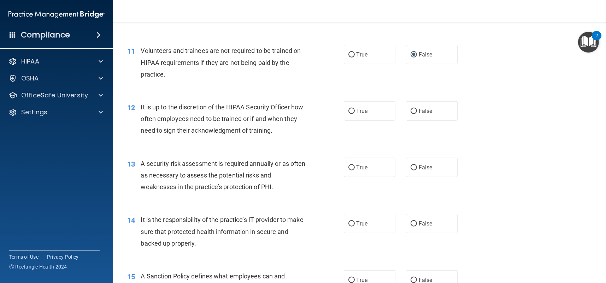
scroll to position [706, 0]
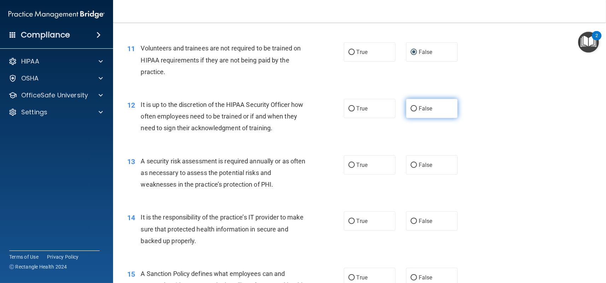
click at [410, 107] on input "False" at bounding box center [413, 108] width 6 height 5
radio input "true"
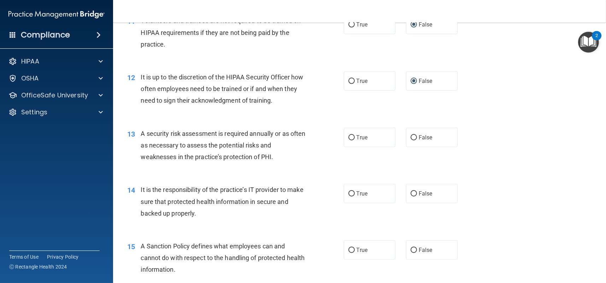
scroll to position [777, 0]
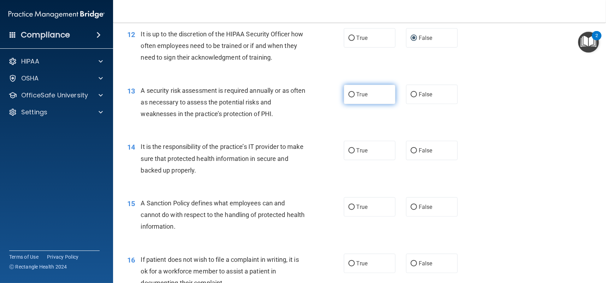
click at [348, 95] on input "True" at bounding box center [351, 94] width 6 height 5
radio input "true"
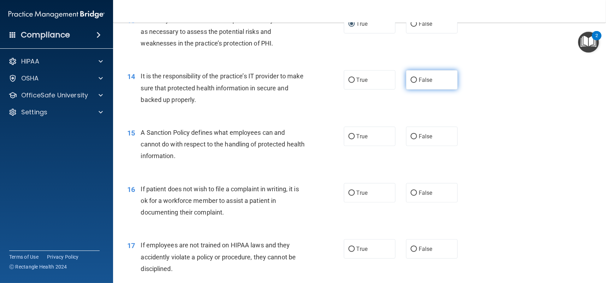
click at [410, 80] on input "False" at bounding box center [413, 80] width 6 height 5
radio input "true"
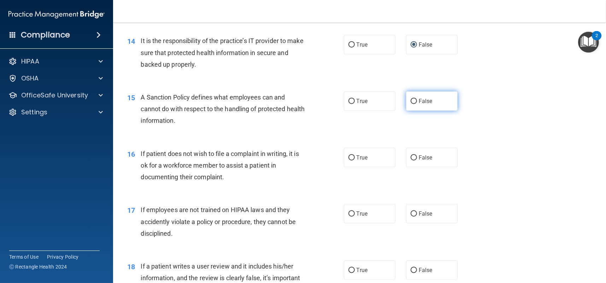
click at [410, 100] on input "False" at bounding box center [413, 101] width 6 height 5
radio input "true"
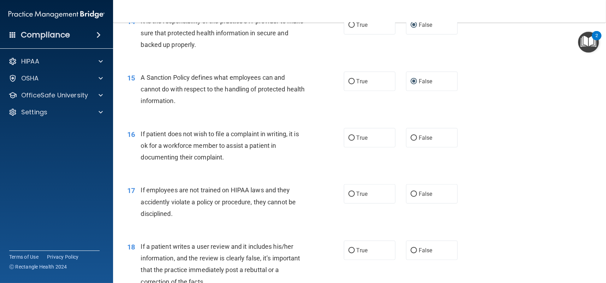
scroll to position [953, 0]
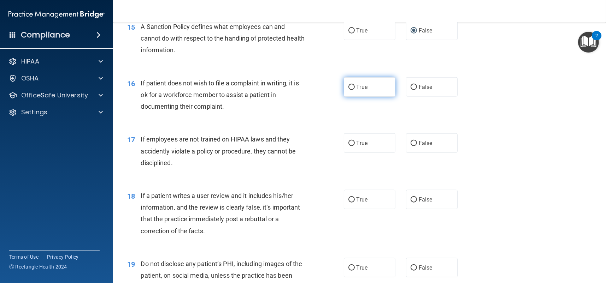
click at [350, 90] on label "True" at bounding box center [370, 86] width 52 height 19
click at [350, 90] on input "True" at bounding box center [351, 87] width 6 height 5
radio input "true"
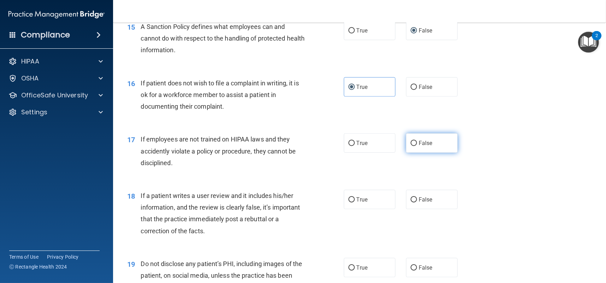
click at [410, 142] on input "False" at bounding box center [413, 143] width 6 height 5
radio input "true"
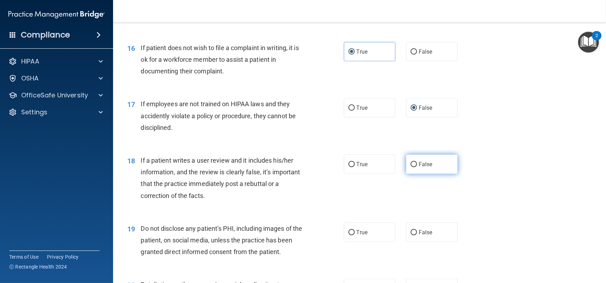
click at [410, 164] on input "False" at bounding box center [413, 164] width 6 height 5
radio input "true"
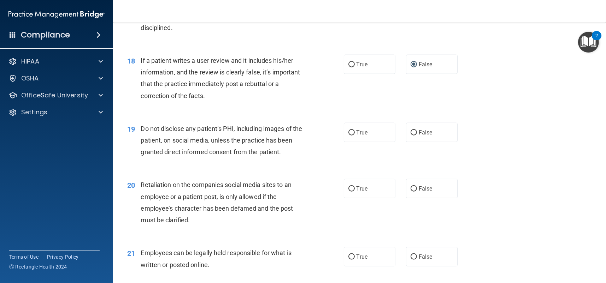
scroll to position [1095, 0]
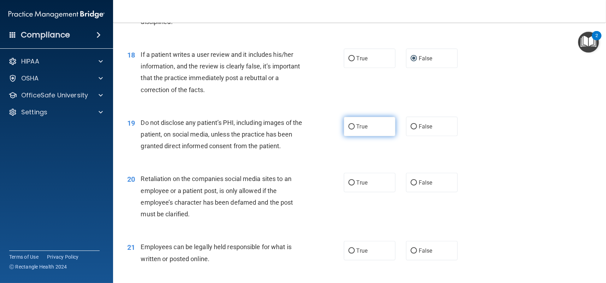
click at [349, 127] on input "True" at bounding box center [351, 126] width 6 height 5
radio input "true"
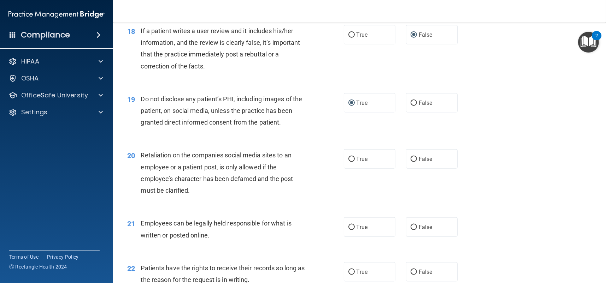
scroll to position [1165, 0]
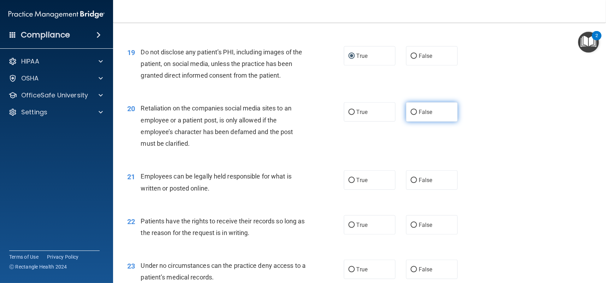
click at [410, 113] on input "False" at bounding box center [413, 112] width 6 height 5
radio input "true"
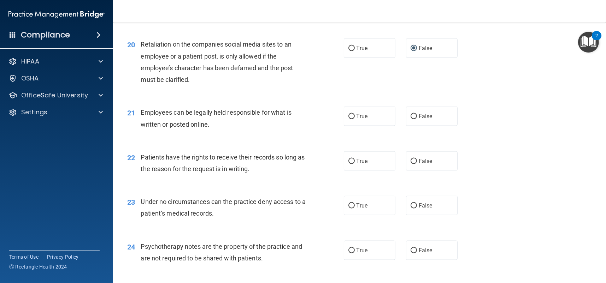
scroll to position [1236, 0]
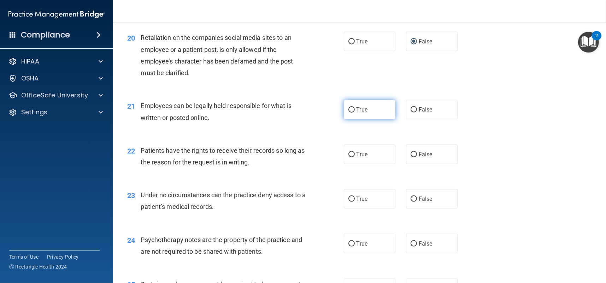
click at [348, 110] on input "True" at bounding box center [351, 109] width 6 height 5
radio input "true"
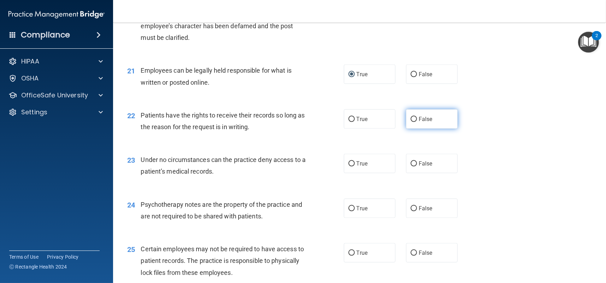
click at [410, 117] on input "False" at bounding box center [413, 119] width 6 height 5
radio input "true"
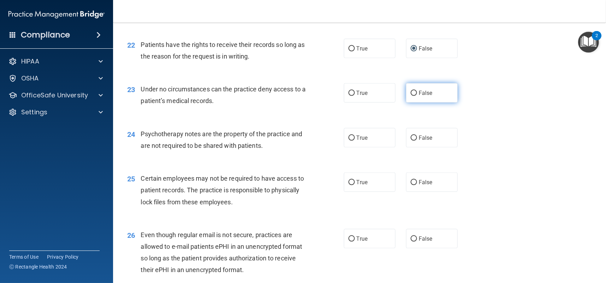
click at [410, 92] on input "False" at bounding box center [413, 93] width 6 height 5
radio input "true"
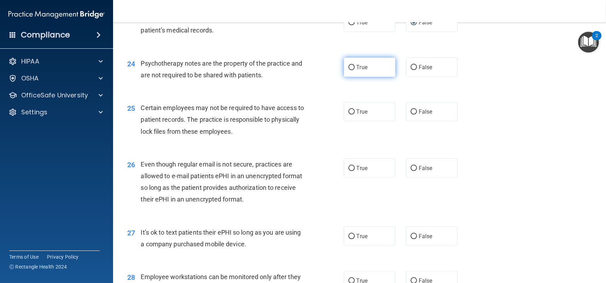
click at [349, 68] on input "True" at bounding box center [351, 67] width 6 height 5
radio input "true"
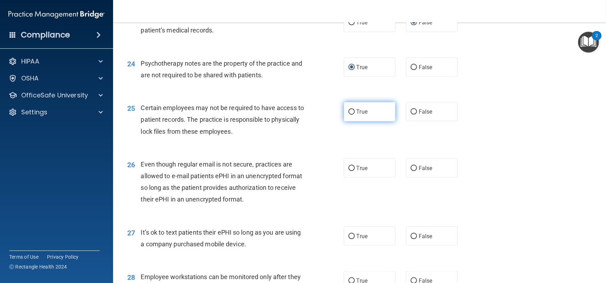
click at [348, 112] on input "True" at bounding box center [351, 111] width 6 height 5
radio input "true"
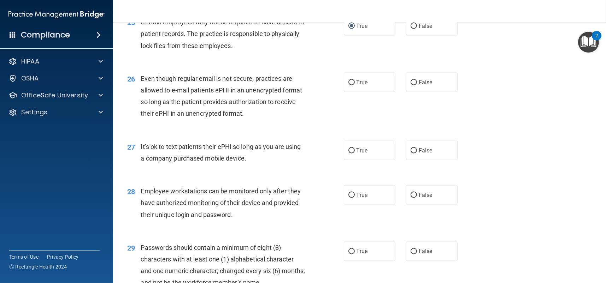
scroll to position [1518, 0]
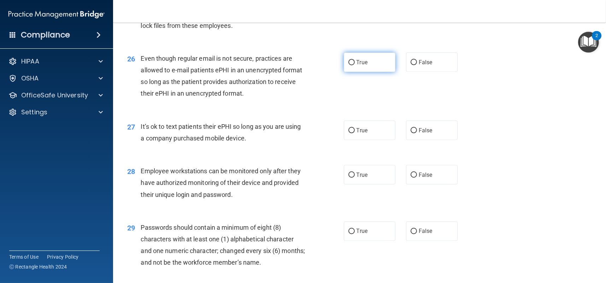
click at [348, 61] on input "True" at bounding box center [351, 62] width 6 height 5
radio input "true"
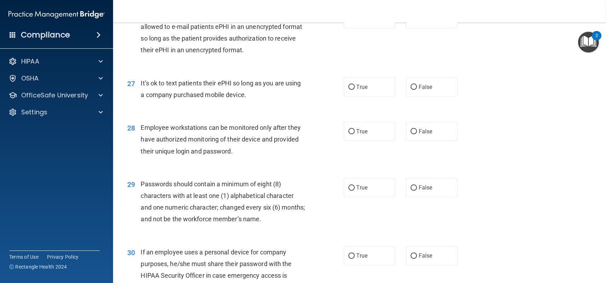
scroll to position [1554, 0]
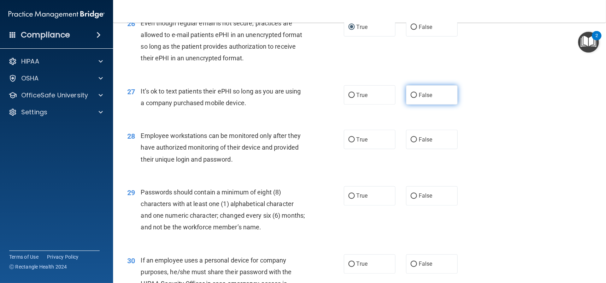
click at [410, 94] on input "False" at bounding box center [413, 95] width 6 height 5
radio input "true"
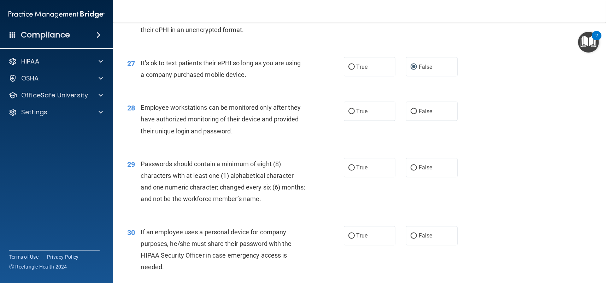
scroll to position [1624, 0]
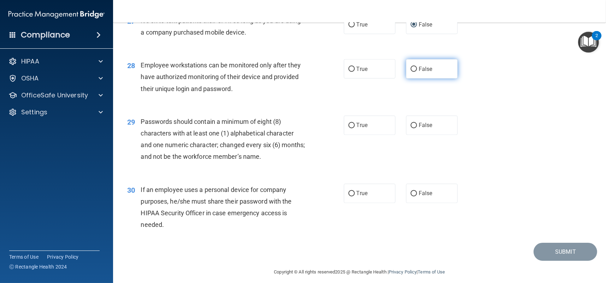
click at [412, 69] on input "False" at bounding box center [413, 69] width 6 height 5
radio input "true"
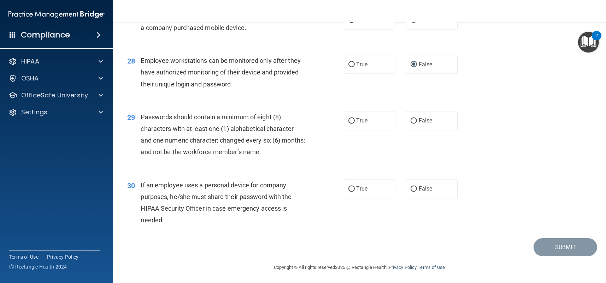
scroll to position [1630, 0]
click at [348, 120] on input "True" at bounding box center [351, 120] width 6 height 5
radio input "true"
click at [410, 187] on input "False" at bounding box center [413, 188] width 6 height 5
radio input "true"
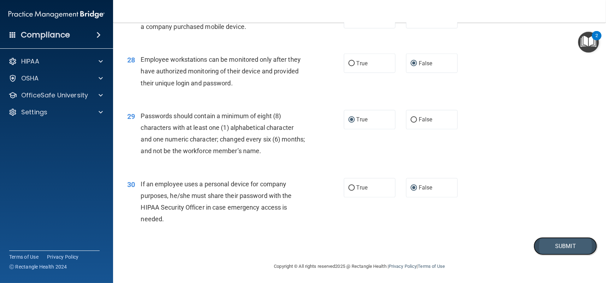
click at [536, 242] on button "Submit" at bounding box center [565, 246] width 64 height 18
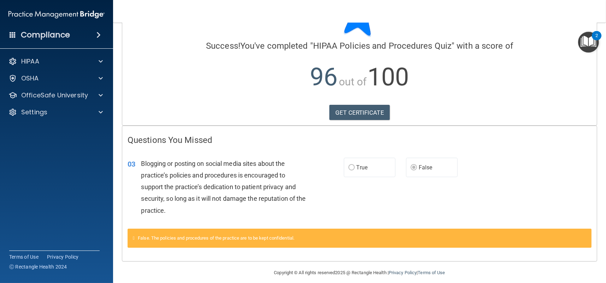
scroll to position [47, 0]
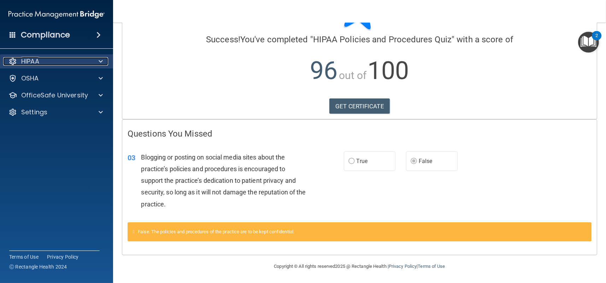
click at [44, 61] on div "HIPAA" at bounding box center [47, 61] width 88 height 8
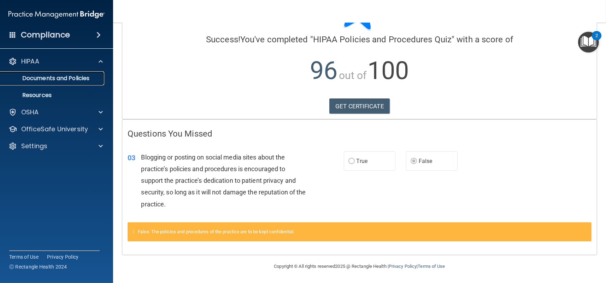
click at [43, 76] on p "Documents and Policies" at bounding box center [53, 78] width 96 height 7
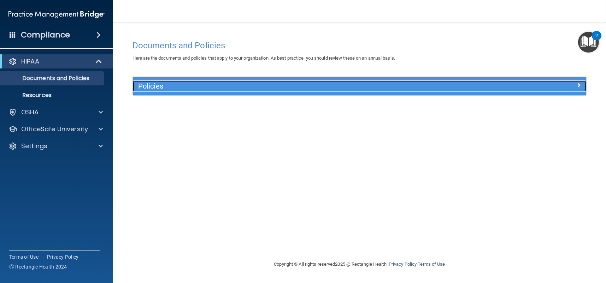
click at [574, 83] on div at bounding box center [528, 85] width 113 height 8
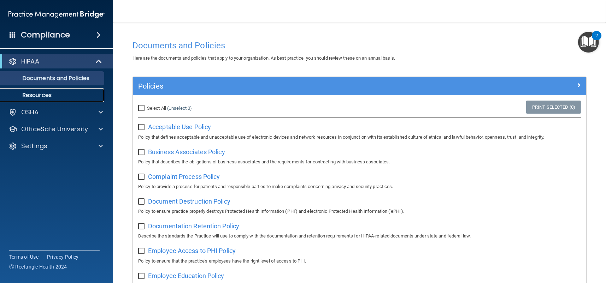
click at [30, 93] on p "Resources" at bounding box center [53, 95] width 96 height 7
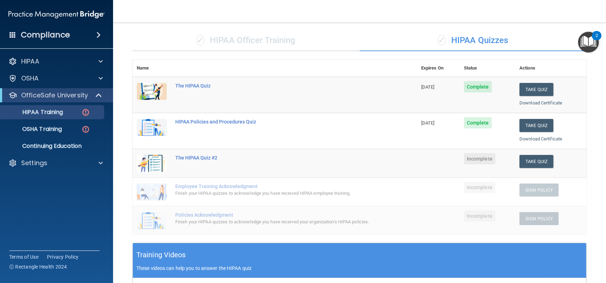
scroll to position [35, 0]
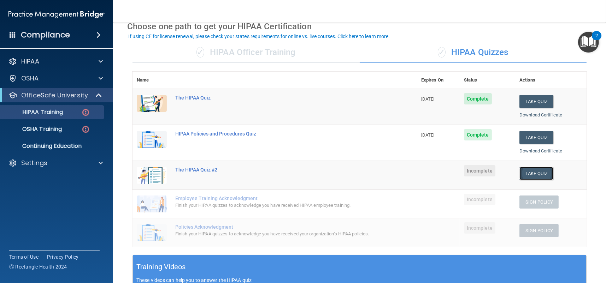
click at [537, 168] on button "Take Quiz" at bounding box center [536, 173] width 34 height 13
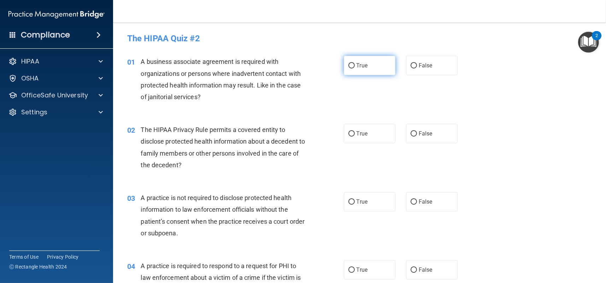
click at [348, 66] on input "True" at bounding box center [351, 65] width 6 height 5
radio input "true"
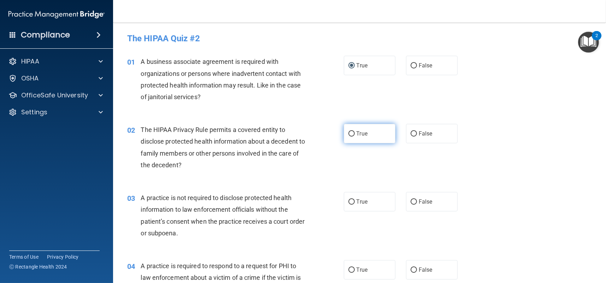
click at [348, 132] on input "True" at bounding box center [351, 133] width 6 height 5
radio input "true"
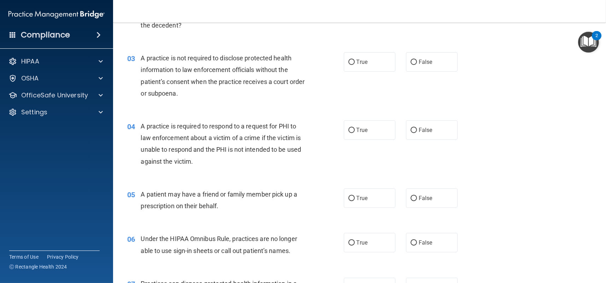
scroll to position [141, 0]
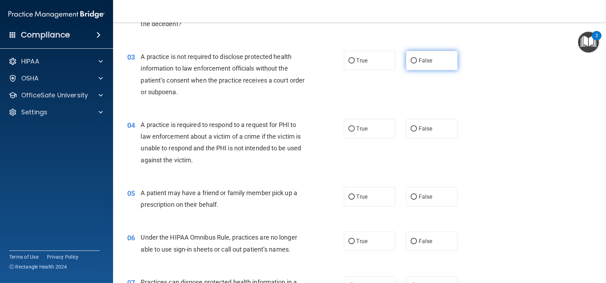
click at [412, 60] on input "False" at bounding box center [413, 60] width 6 height 5
radio input "true"
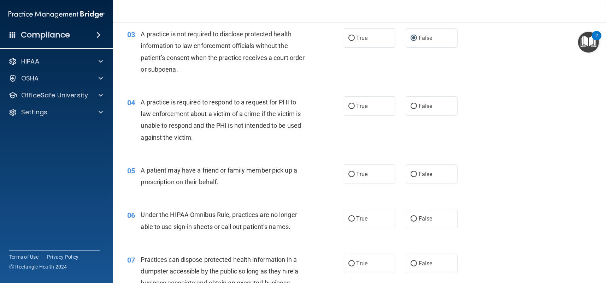
scroll to position [177, 0]
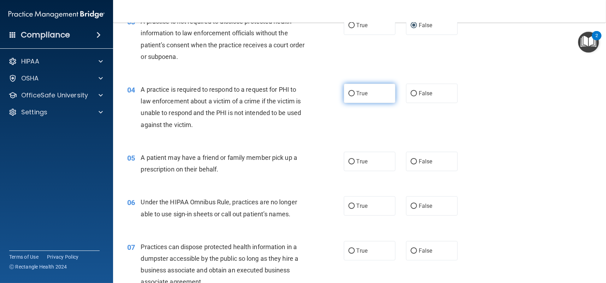
click at [348, 93] on input "True" at bounding box center [351, 93] width 6 height 5
radio input "true"
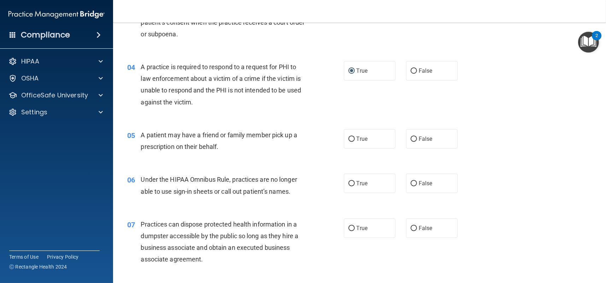
scroll to position [212, 0]
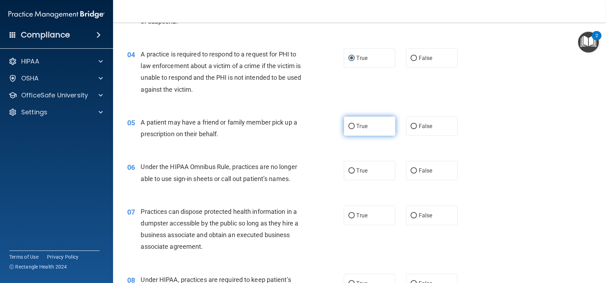
click at [348, 127] on input "True" at bounding box center [351, 126] width 6 height 5
radio input "true"
click at [412, 171] on input "False" at bounding box center [413, 170] width 6 height 5
radio input "true"
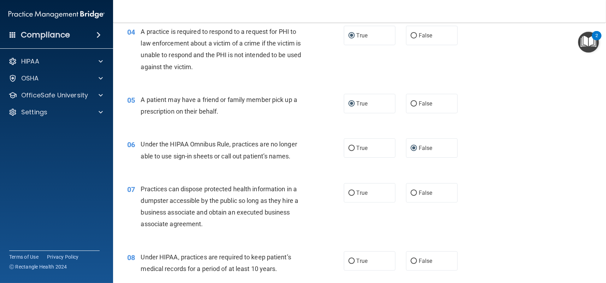
scroll to position [318, 0]
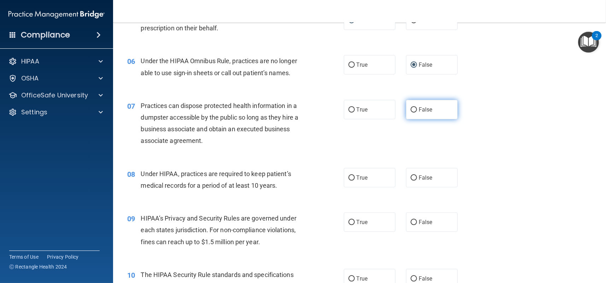
click at [410, 108] on input "False" at bounding box center [413, 109] width 6 height 5
radio input "true"
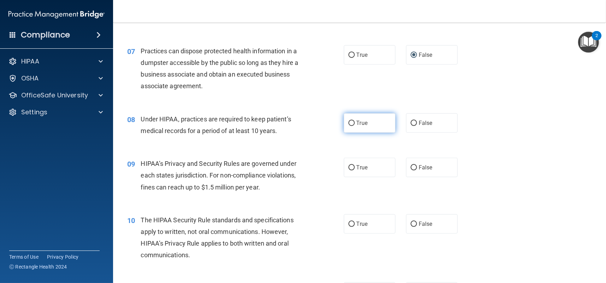
scroll to position [388, 0]
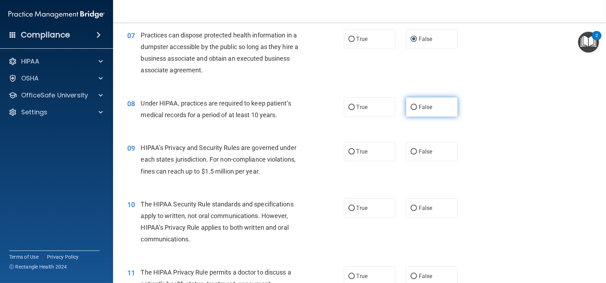
click at [410, 106] on input "False" at bounding box center [413, 107] width 6 height 5
radio input "true"
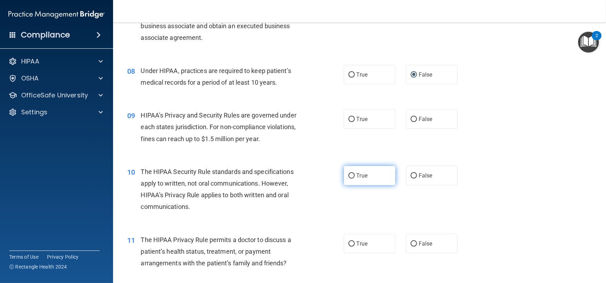
scroll to position [459, 0]
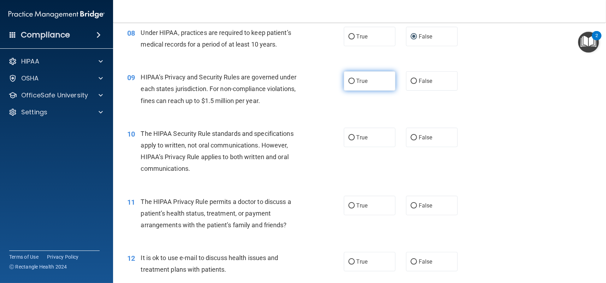
click at [348, 81] on input "True" at bounding box center [351, 81] width 6 height 5
radio input "true"
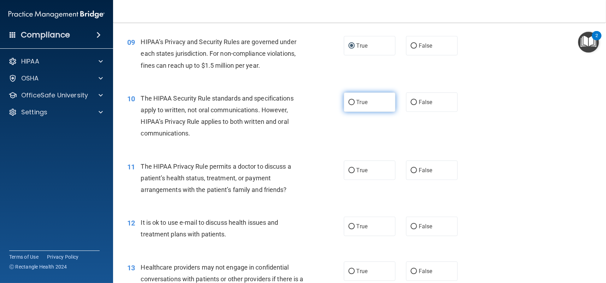
click at [348, 102] on input "True" at bounding box center [351, 102] width 6 height 5
radio input "true"
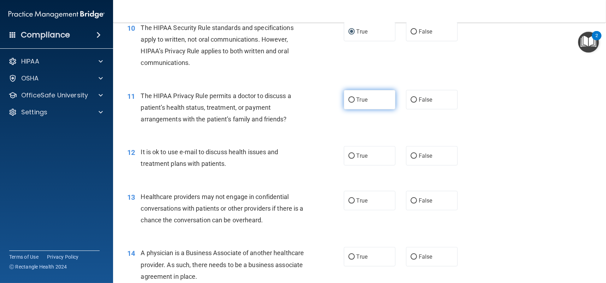
click at [348, 99] on input "True" at bounding box center [351, 99] width 6 height 5
radio input "true"
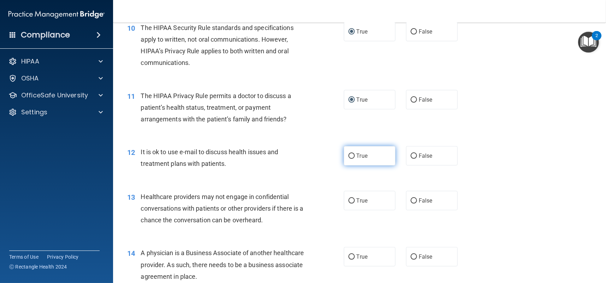
click at [350, 155] on input "True" at bounding box center [351, 156] width 6 height 5
radio input "true"
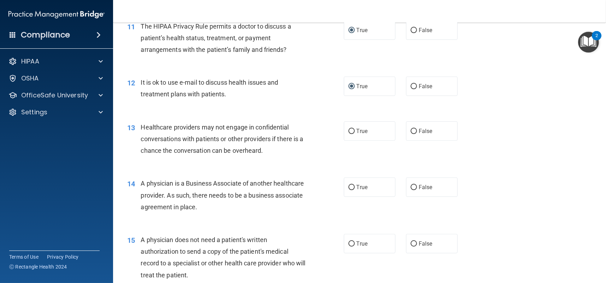
scroll to position [636, 0]
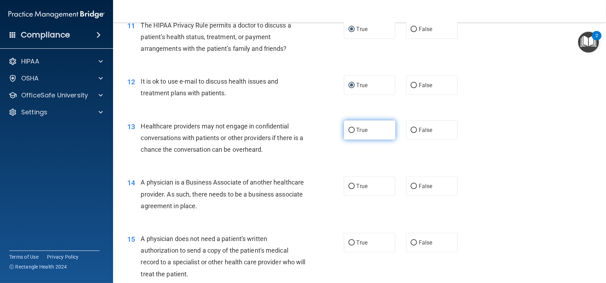
click at [348, 129] on input "True" at bounding box center [351, 130] width 6 height 5
radio input "true"
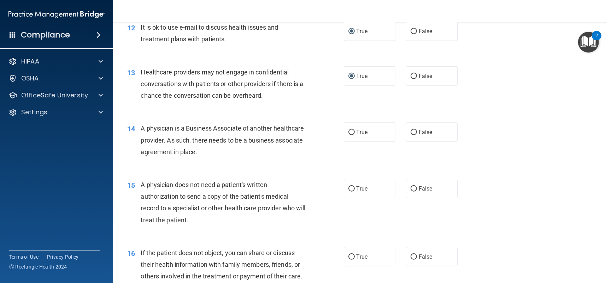
scroll to position [706, 0]
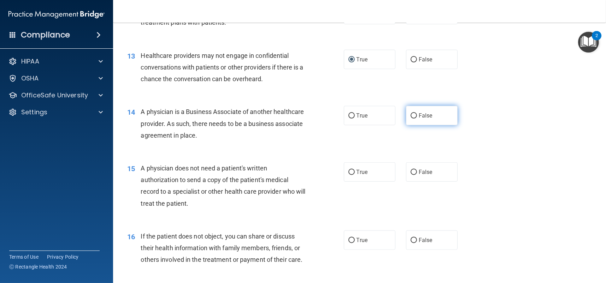
click at [410, 114] on input "False" at bounding box center [413, 115] width 6 height 5
radio input "true"
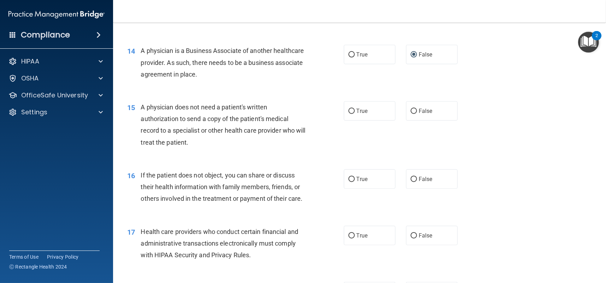
scroll to position [777, 0]
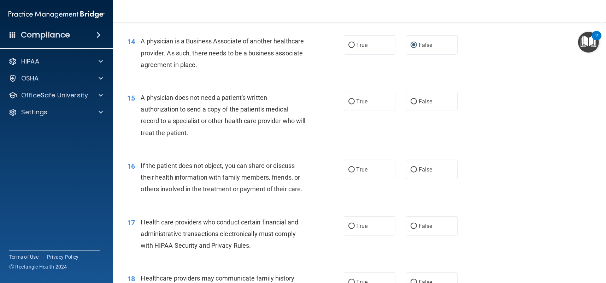
drag, startPoint x: 411, startPoint y: 102, endPoint x: 366, endPoint y: 124, distance: 50.5
click at [371, 128] on div "15 A physician does not need a patient's written authorization to send a copy o…" at bounding box center [359, 117] width 475 height 68
click at [348, 103] on input "True" at bounding box center [351, 101] width 6 height 5
radio input "true"
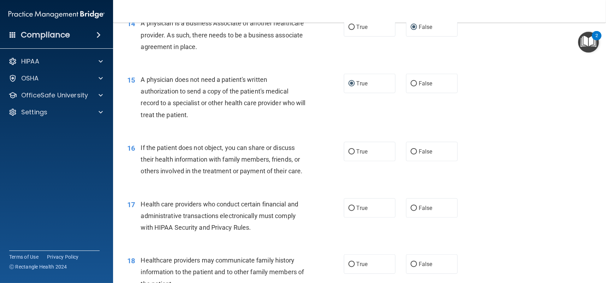
scroll to position [847, 0]
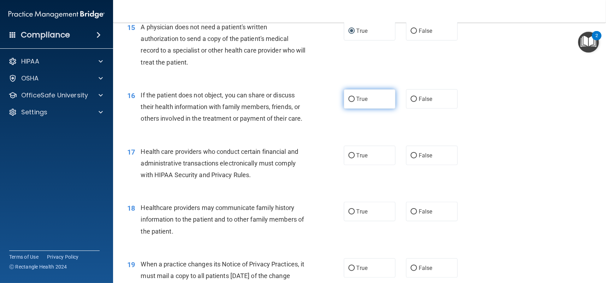
click at [348, 99] on input "True" at bounding box center [351, 99] width 6 height 5
radio input "true"
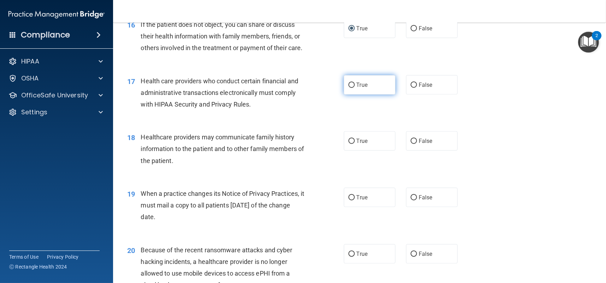
click at [350, 84] on input "True" at bounding box center [351, 85] width 6 height 5
radio input "true"
click at [348, 141] on input "True" at bounding box center [351, 141] width 6 height 5
radio input "true"
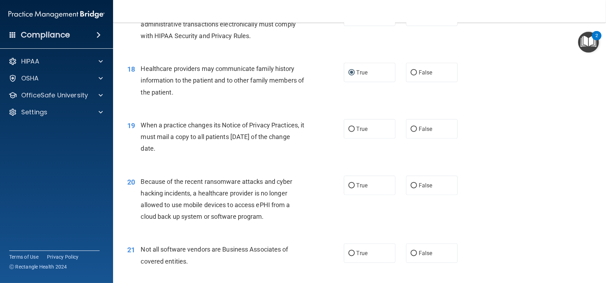
scroll to position [989, 0]
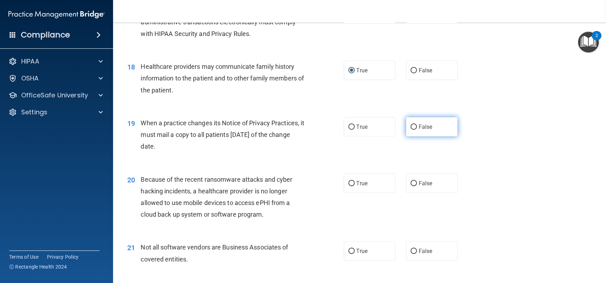
click at [410, 127] on input "False" at bounding box center [413, 127] width 6 height 5
radio input "true"
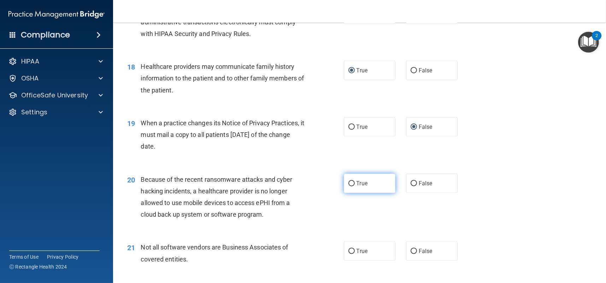
click at [349, 185] on input "True" at bounding box center [351, 183] width 6 height 5
radio input "true"
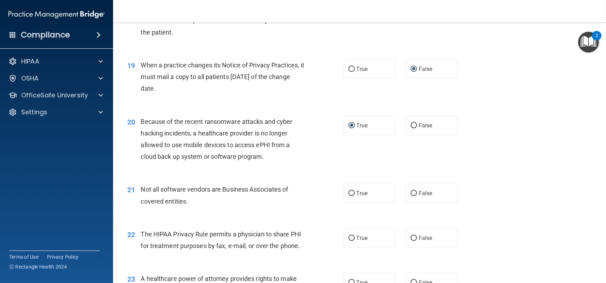
scroll to position [1059, 0]
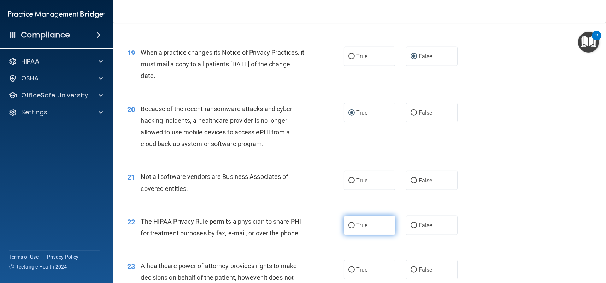
click at [350, 226] on input "True" at bounding box center [351, 225] width 6 height 5
radio input "true"
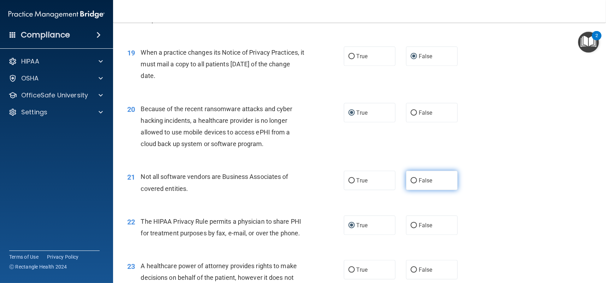
click at [411, 180] on input "False" at bounding box center [413, 180] width 6 height 5
radio input "true"
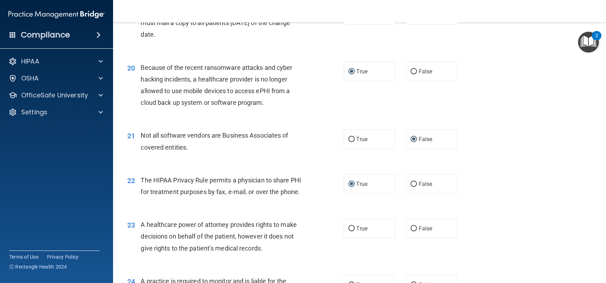
scroll to position [1165, 0]
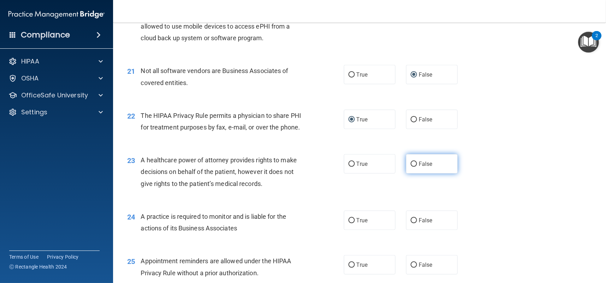
click at [410, 165] on input "False" at bounding box center [413, 164] width 6 height 5
radio input "true"
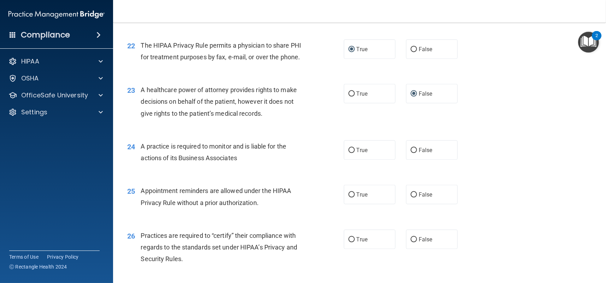
scroll to position [1236, 0]
click at [348, 148] on input "True" at bounding box center [351, 150] width 6 height 5
radio input "true"
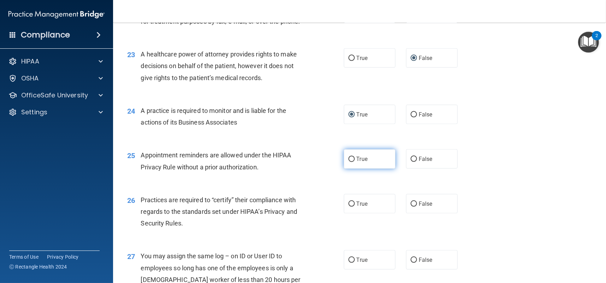
click at [348, 158] on input "True" at bounding box center [351, 159] width 6 height 5
radio input "true"
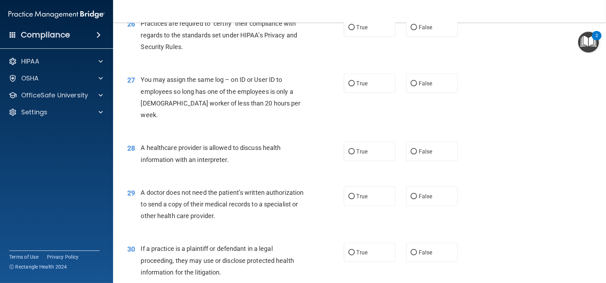
scroll to position [1412, 0]
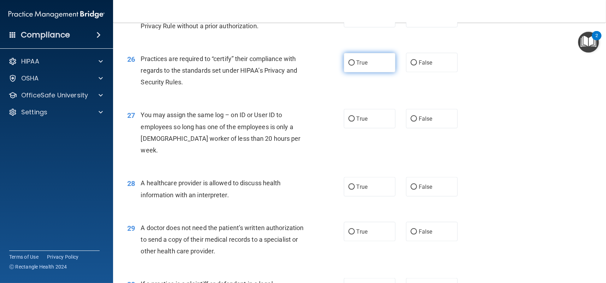
click at [348, 63] on input "True" at bounding box center [351, 62] width 6 height 5
radio input "true"
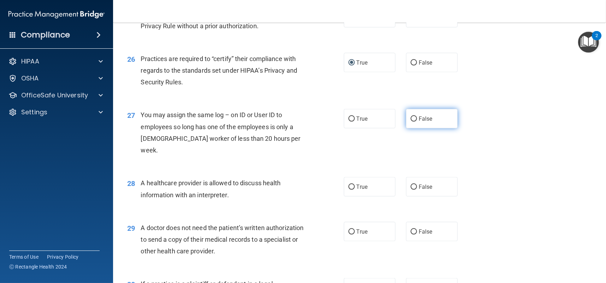
click at [410, 118] on input "False" at bounding box center [413, 119] width 6 height 5
radio input "true"
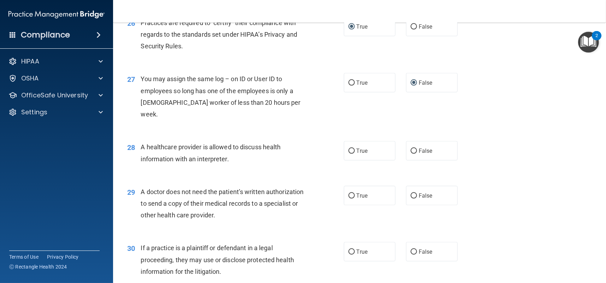
scroll to position [1489, 0]
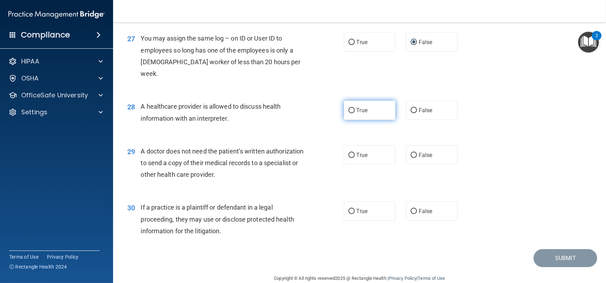
click at [350, 108] on input "True" at bounding box center [351, 110] width 6 height 5
radio input "true"
click at [348, 153] on input "True" at bounding box center [351, 155] width 6 height 5
radio input "true"
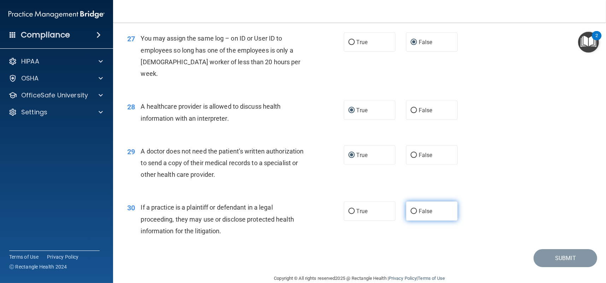
click at [410, 209] on input "False" at bounding box center [413, 211] width 6 height 5
radio input "true"
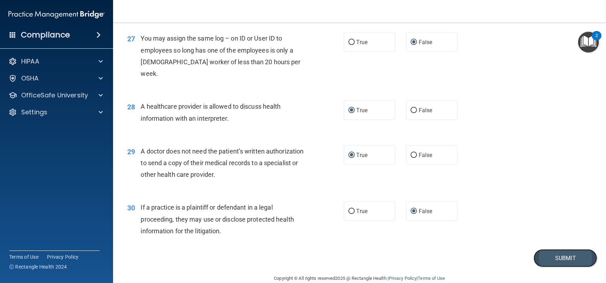
click at [553, 249] on button "Submit" at bounding box center [565, 258] width 64 height 18
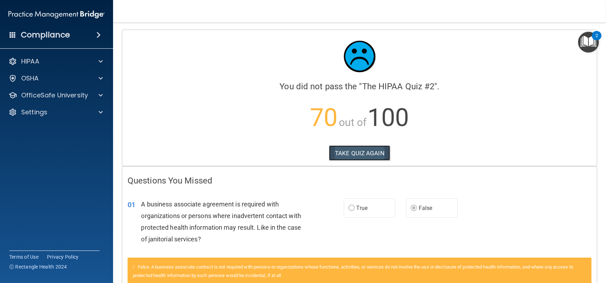
drag, startPoint x: 359, startPoint y: 157, endPoint x: 381, endPoint y: 152, distance: 22.9
click at [358, 157] on button "TAKE QUIZ AGAIN" at bounding box center [359, 153] width 61 height 16
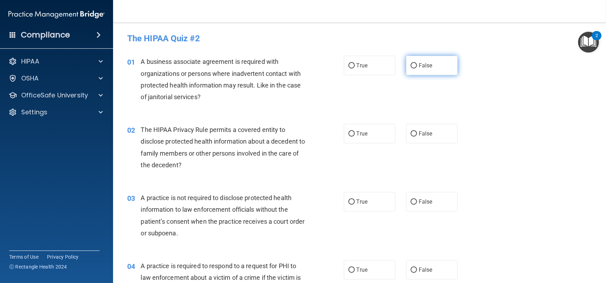
click at [411, 66] on input "False" at bounding box center [413, 65] width 6 height 5
radio input "true"
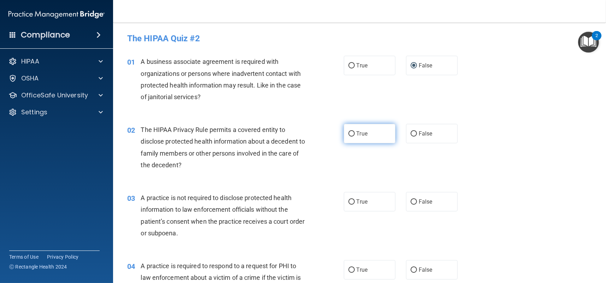
click at [350, 133] on input "True" at bounding box center [351, 133] width 6 height 5
radio input "true"
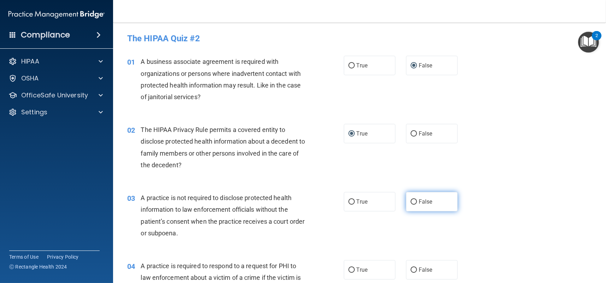
click at [410, 199] on input "False" at bounding box center [413, 201] width 6 height 5
radio input "true"
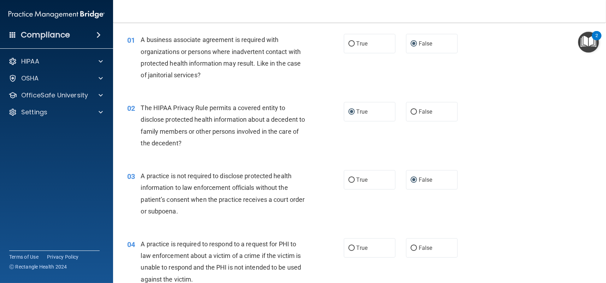
scroll to position [71, 0]
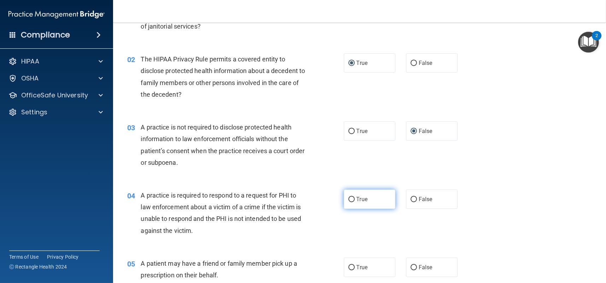
click at [348, 200] on input "True" at bounding box center [351, 199] width 6 height 5
radio input "true"
click at [348, 266] on input "True" at bounding box center [351, 267] width 6 height 5
radio input "true"
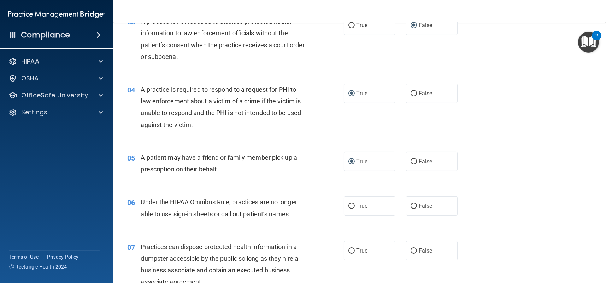
scroll to position [247, 0]
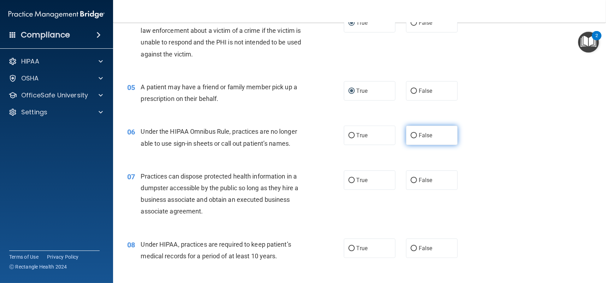
click at [412, 132] on label "False" at bounding box center [432, 135] width 52 height 19
click at [412, 133] on input "False" at bounding box center [413, 135] width 6 height 5
radio input "true"
click at [410, 181] on input "False" at bounding box center [413, 180] width 6 height 5
radio input "true"
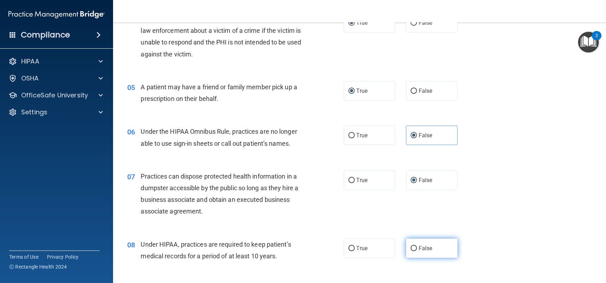
click at [411, 246] on input "False" at bounding box center [413, 248] width 6 height 5
radio input "true"
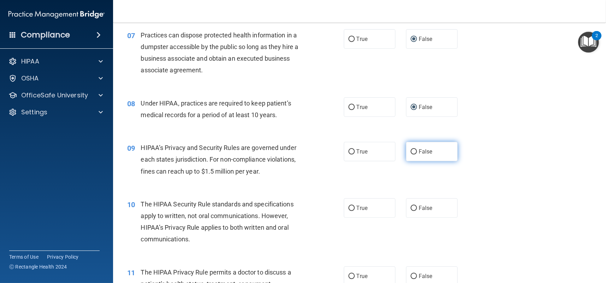
click at [410, 151] on input "False" at bounding box center [413, 151] width 6 height 5
radio input "true"
click at [348, 207] on input "True" at bounding box center [351, 208] width 6 height 5
radio input "true"
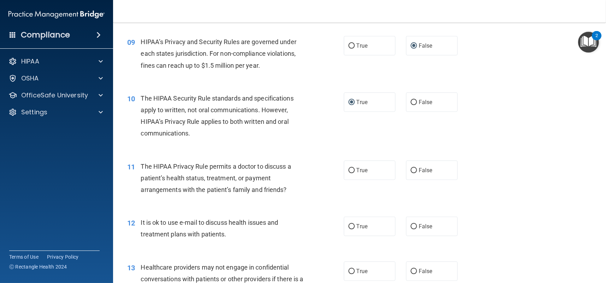
scroll to position [530, 0]
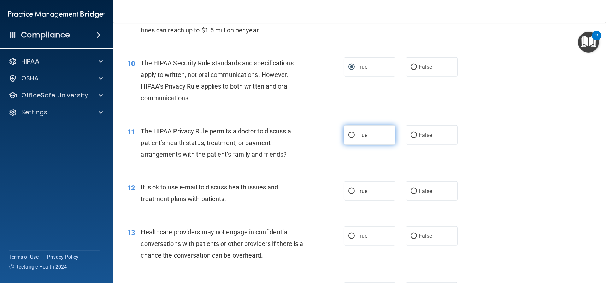
click at [348, 133] on input "True" at bounding box center [351, 135] width 6 height 5
radio input "true"
click at [348, 192] on input "True" at bounding box center [351, 191] width 6 height 5
radio input "true"
click at [410, 235] on input "False" at bounding box center [413, 236] width 6 height 5
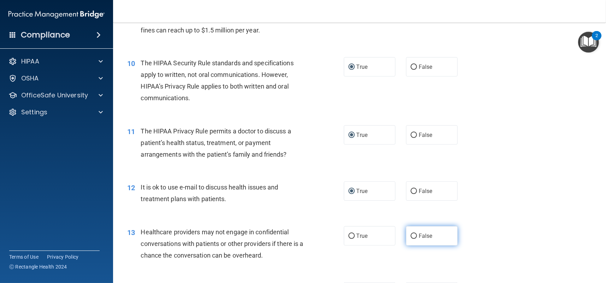
radio input "true"
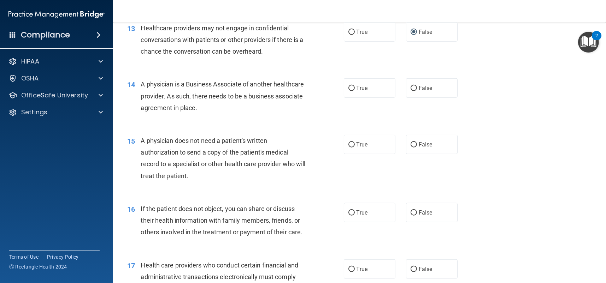
scroll to position [777, 0]
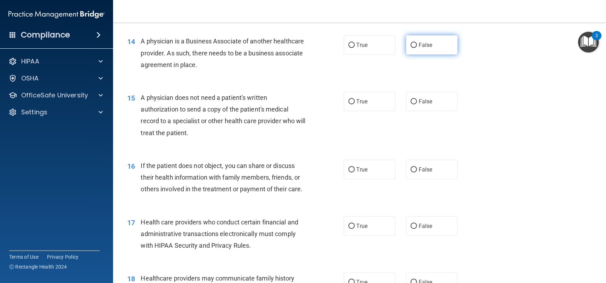
click at [410, 46] on input "False" at bounding box center [413, 45] width 6 height 5
radio input "true"
click at [348, 99] on input "True" at bounding box center [351, 101] width 6 height 5
radio input "true"
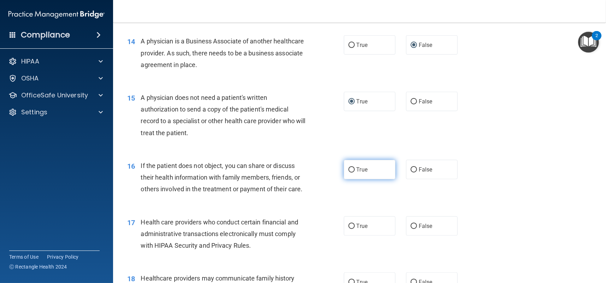
click at [348, 170] on input "True" at bounding box center [351, 169] width 6 height 5
radio input "true"
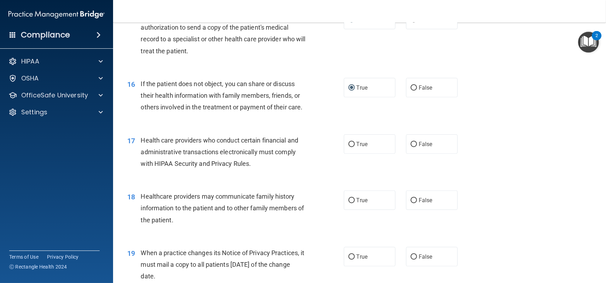
scroll to position [883, 0]
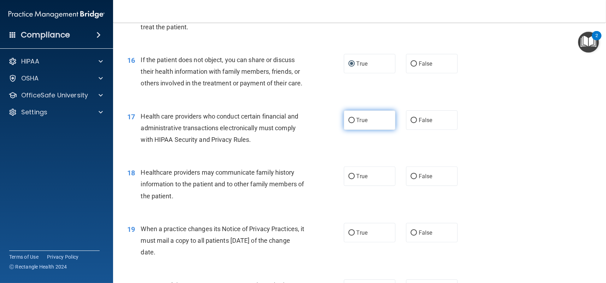
click at [350, 119] on input "True" at bounding box center [351, 120] width 6 height 5
radio input "true"
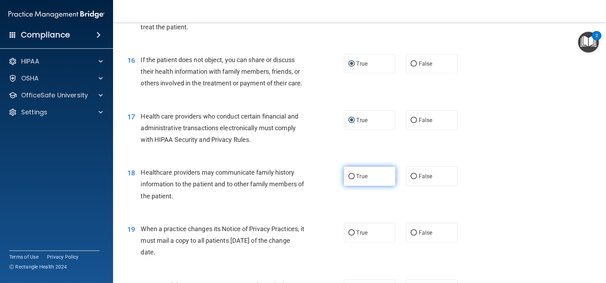
click at [348, 175] on input "True" at bounding box center [351, 176] width 6 height 5
radio input "true"
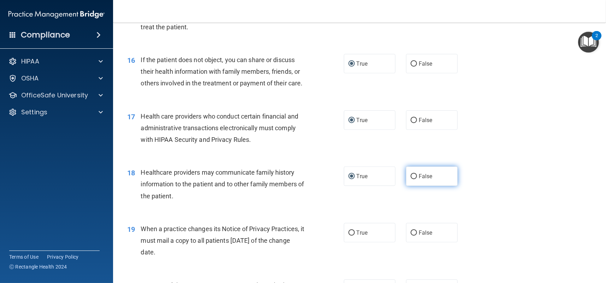
click at [410, 175] on input "False" at bounding box center [413, 176] width 6 height 5
radio input "true"
radio input "false"
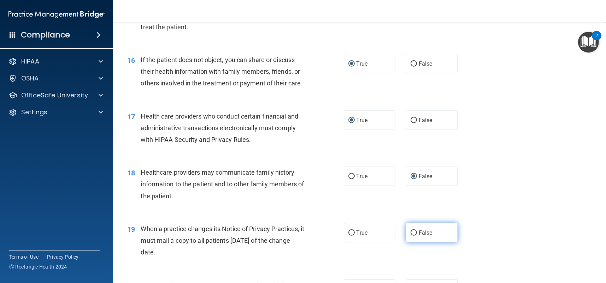
click at [411, 231] on input "False" at bounding box center [413, 233] width 6 height 5
radio input "true"
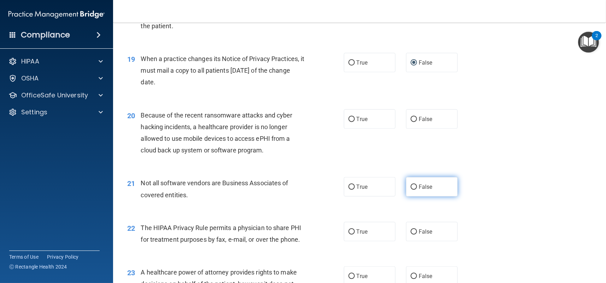
scroll to position [1095, 0]
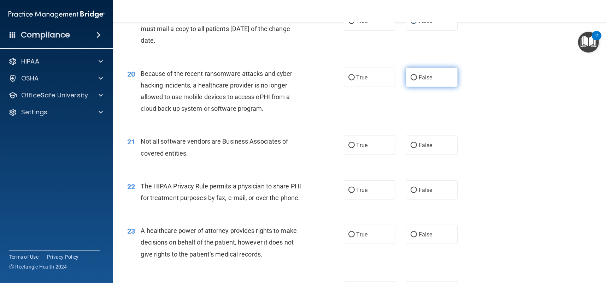
click at [416, 73] on label "False" at bounding box center [432, 77] width 52 height 19
click at [416, 75] on input "False" at bounding box center [413, 77] width 6 height 5
radio input "true"
click at [351, 145] on input "True" at bounding box center [351, 145] width 6 height 5
radio input "true"
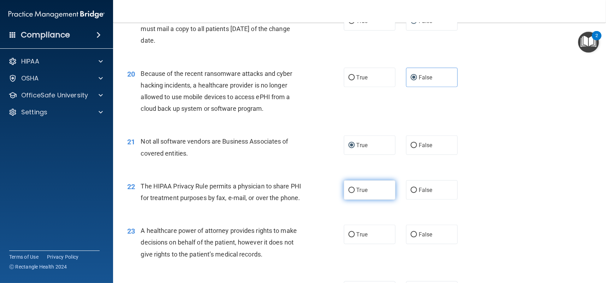
click at [350, 192] on input "True" at bounding box center [351, 190] width 6 height 5
radio input "true"
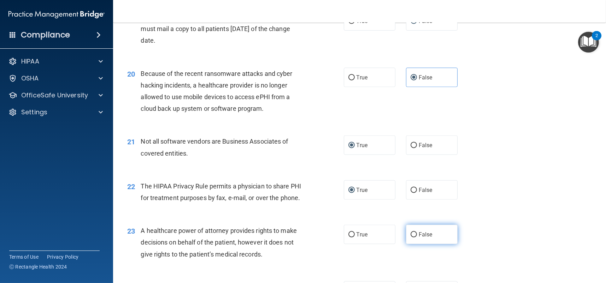
click at [411, 234] on input "False" at bounding box center [413, 234] width 6 height 5
radio input "true"
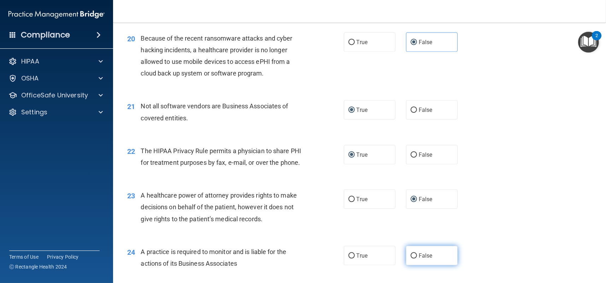
click at [411, 254] on input "False" at bounding box center [413, 256] width 6 height 5
radio input "true"
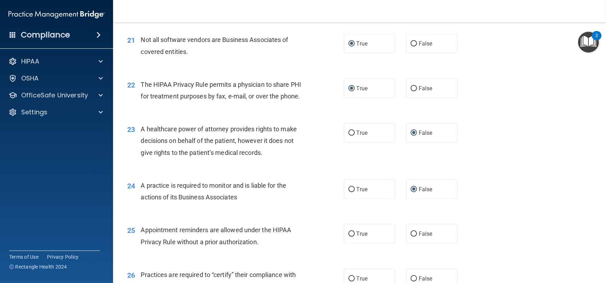
scroll to position [1200, 0]
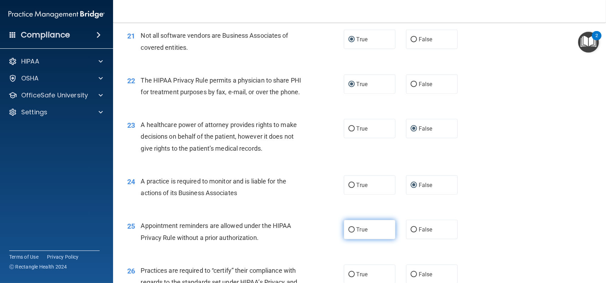
click at [351, 228] on input "True" at bounding box center [351, 229] width 6 height 5
radio input "true"
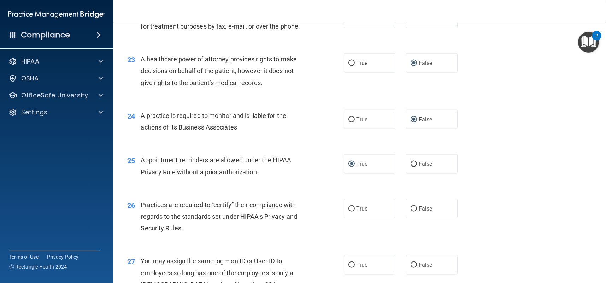
scroll to position [1271, 0]
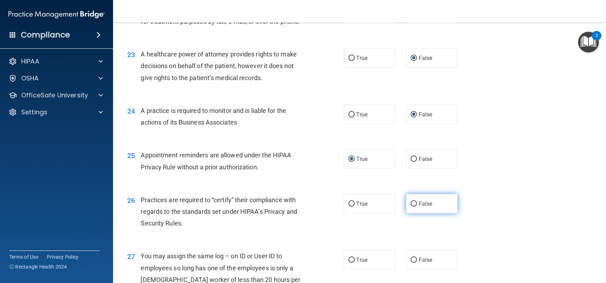
click at [410, 203] on input "False" at bounding box center [413, 204] width 6 height 5
radio input "true"
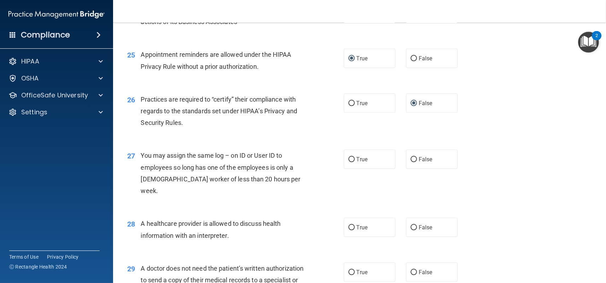
scroll to position [1377, 0]
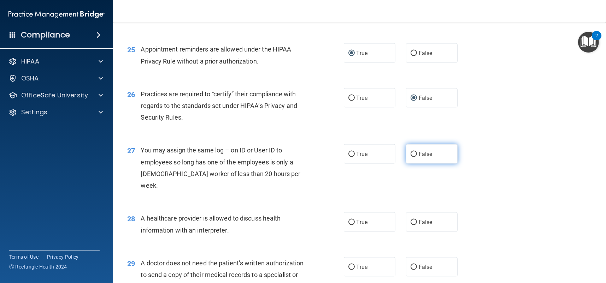
click at [410, 153] on input "False" at bounding box center [413, 154] width 6 height 5
radio input "true"
click at [348, 220] on input "True" at bounding box center [351, 222] width 6 height 5
radio input "true"
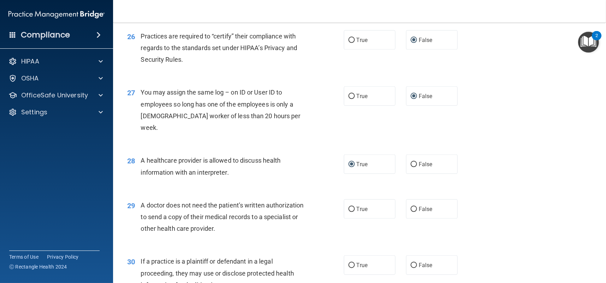
scroll to position [1448, 0]
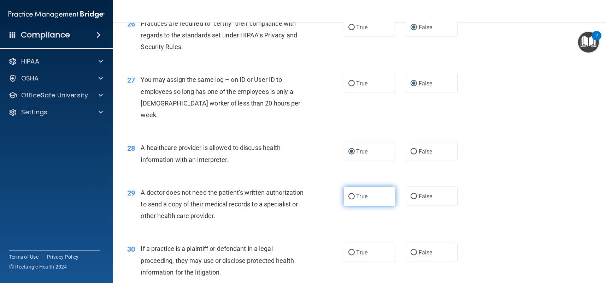
click at [350, 194] on input "True" at bounding box center [351, 196] width 6 height 5
radio input "true"
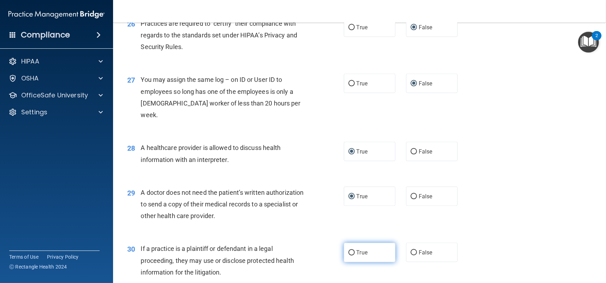
click at [348, 250] on input "True" at bounding box center [351, 252] width 6 height 5
radio input "true"
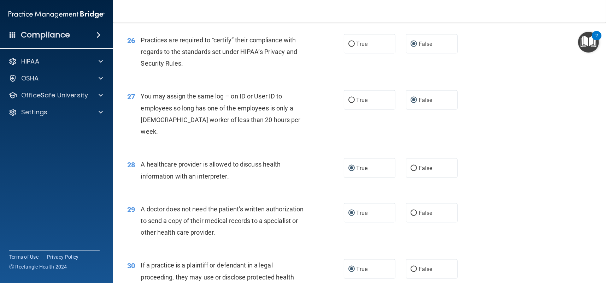
scroll to position [1489, 0]
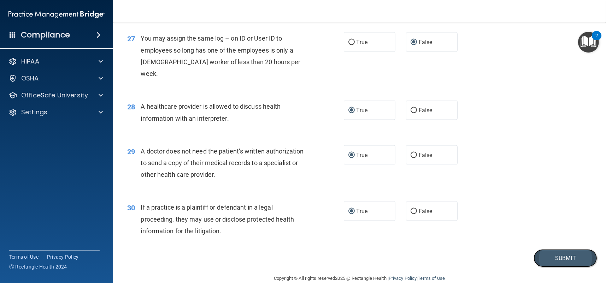
click at [538, 249] on button "Submit" at bounding box center [565, 258] width 64 height 18
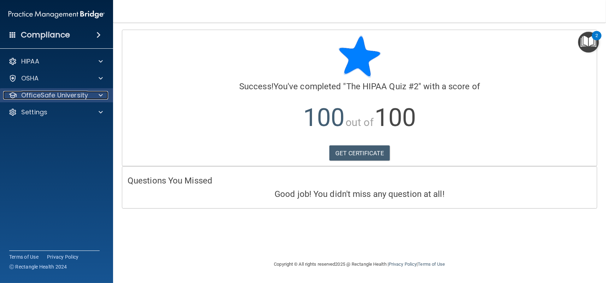
click at [96, 95] on div at bounding box center [100, 95] width 18 height 8
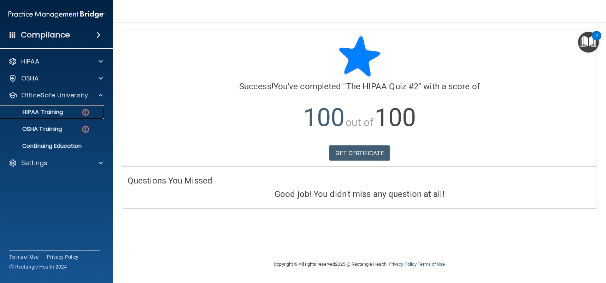
click at [28, 112] on p "HIPAA Training" at bounding box center [34, 112] width 58 height 7
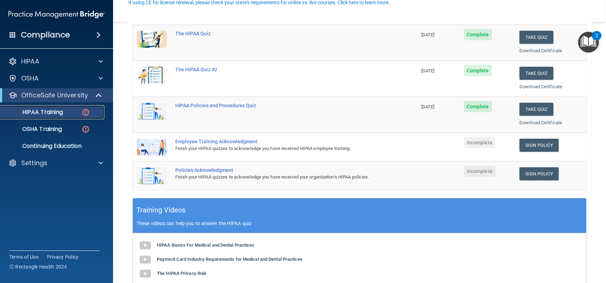
scroll to position [106, 0]
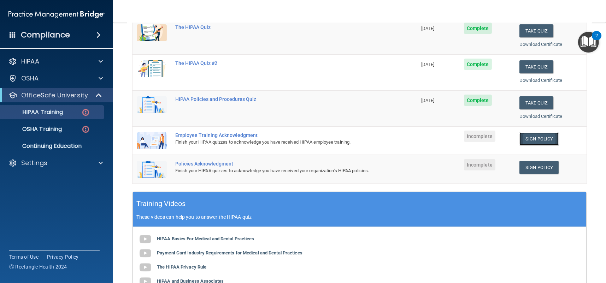
click at [535, 136] on link "Sign Policy" at bounding box center [538, 138] width 39 height 13
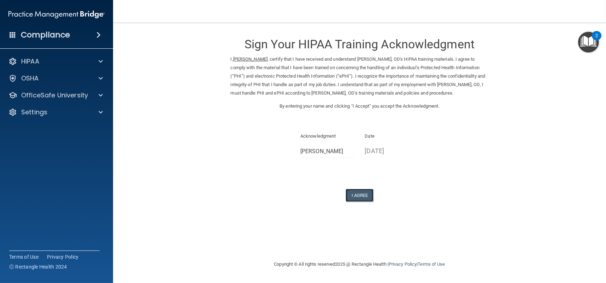
click at [358, 194] on button "I Agree" at bounding box center [359, 195] width 28 height 13
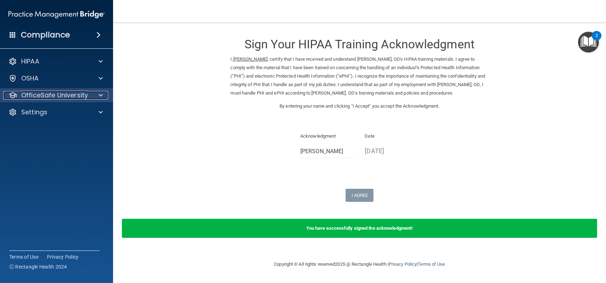
click at [96, 93] on div at bounding box center [100, 95] width 18 height 8
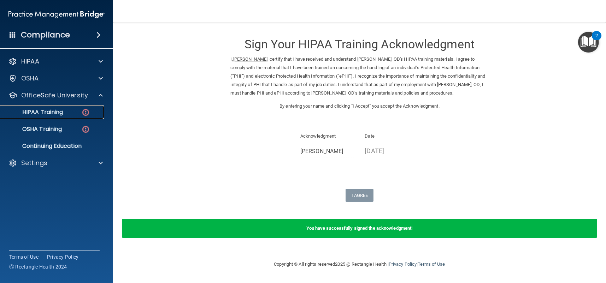
click at [46, 110] on p "HIPAA Training" at bounding box center [34, 112] width 58 height 7
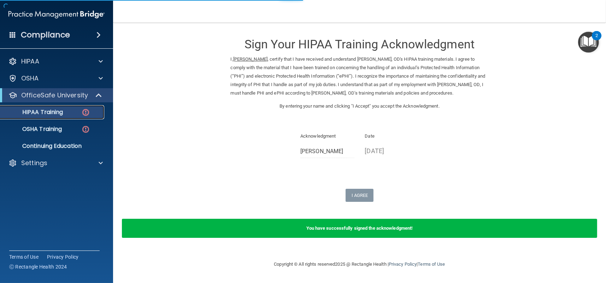
click at [46, 113] on p "HIPAA Training" at bounding box center [34, 112] width 58 height 7
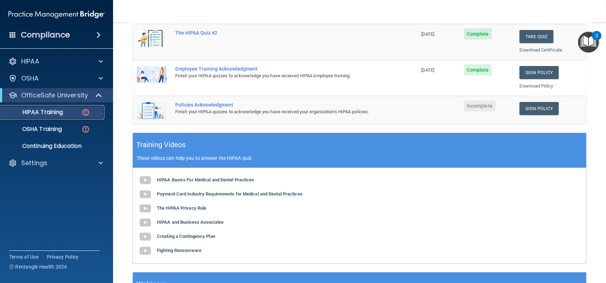
scroll to position [177, 0]
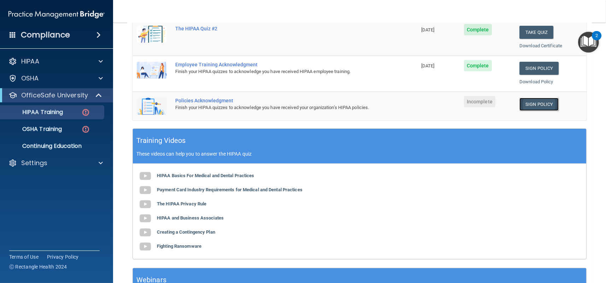
click at [536, 100] on link "Sign Policy" at bounding box center [538, 104] width 39 height 13
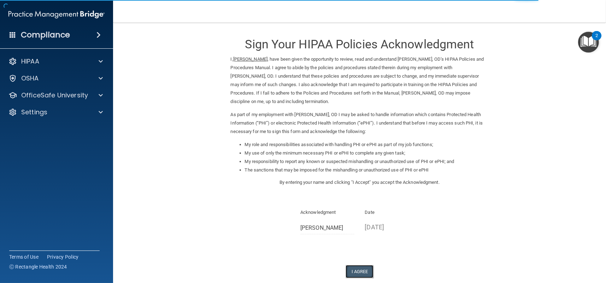
click at [355, 267] on button "I Agree" at bounding box center [359, 271] width 28 height 13
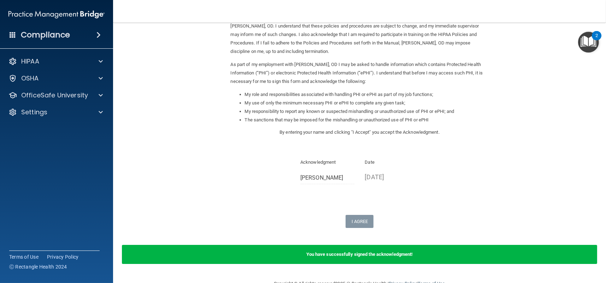
scroll to position [67, 0]
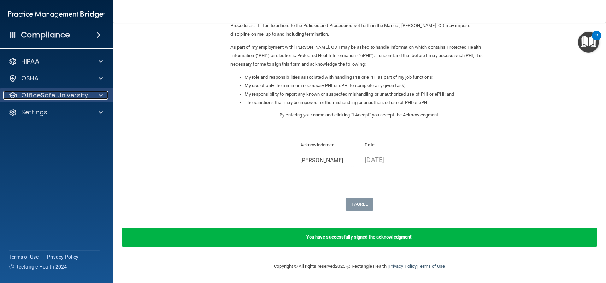
click at [96, 93] on div at bounding box center [100, 95] width 18 height 8
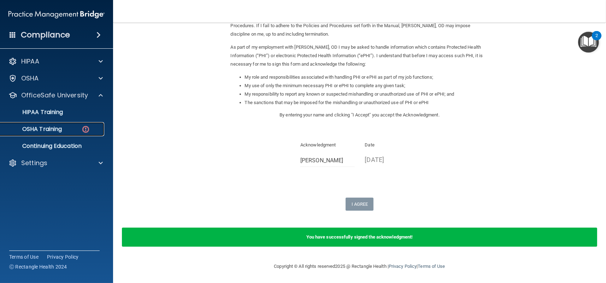
click at [49, 129] on p "OSHA Training" at bounding box center [33, 129] width 57 height 7
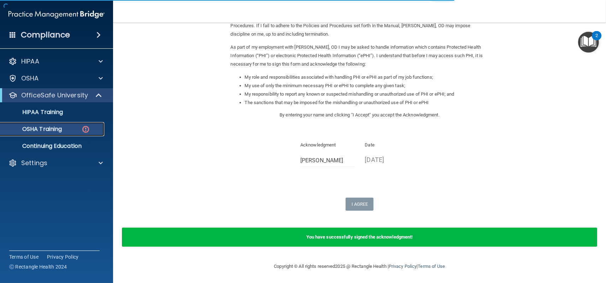
scroll to position [50, 0]
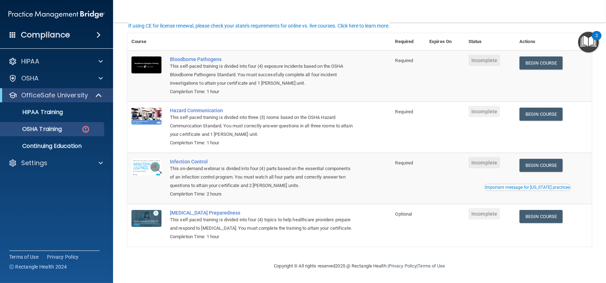
click at [61, 35] on h4 "Compliance" at bounding box center [45, 35] width 49 height 10
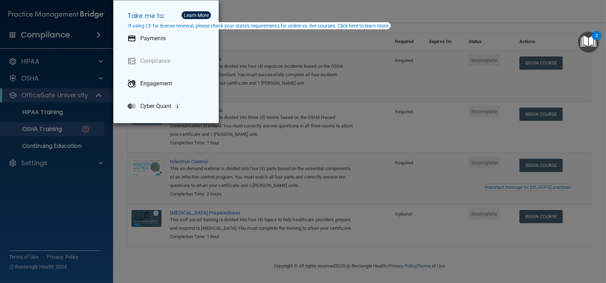
click at [102, 36] on div "Take me to: Payments Compliance Engagement Cyber Quant" at bounding box center [303, 141] width 606 height 283
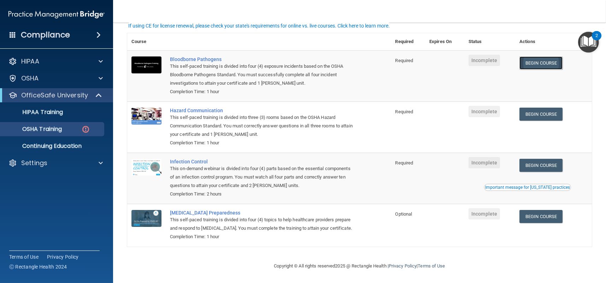
click at [532, 60] on link "Begin Course" at bounding box center [540, 62] width 43 height 13
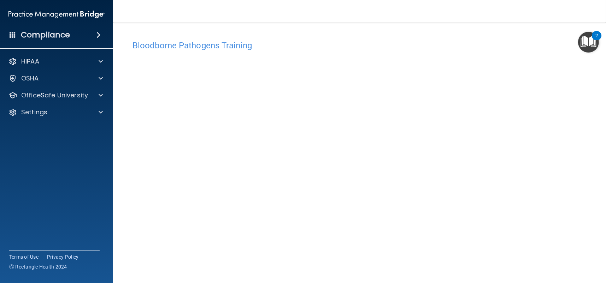
click at [582, 41] on img "Open Resource Center, 2 new notifications" at bounding box center [588, 42] width 21 height 21
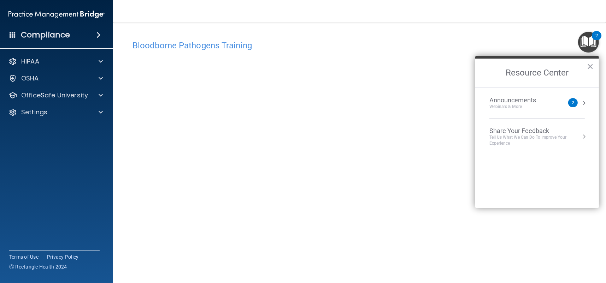
click at [586, 101] on button "Resource Center" at bounding box center [583, 103] width 7 height 7
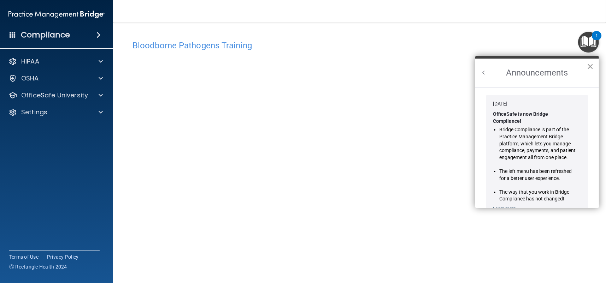
click at [592, 67] on button "×" at bounding box center [589, 66] width 7 height 11
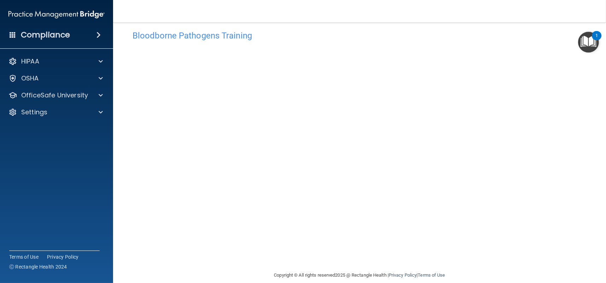
scroll to position [19, 0]
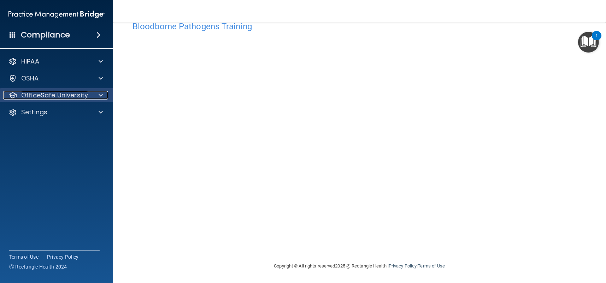
click at [100, 96] on span at bounding box center [101, 95] width 4 height 8
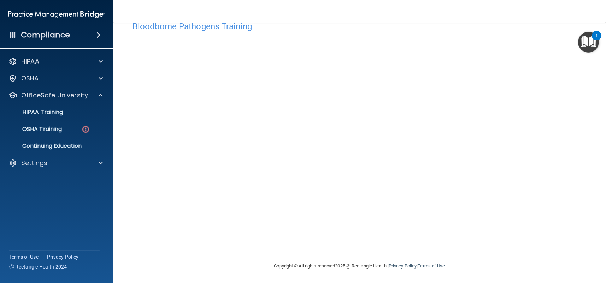
scroll to position [0, 0]
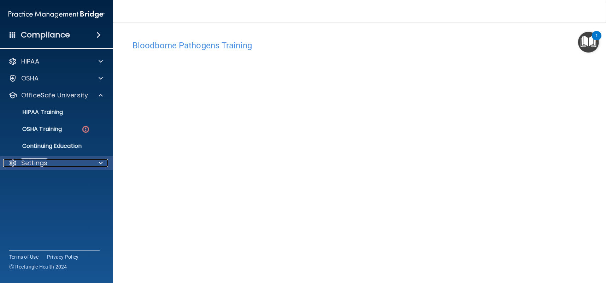
click at [56, 163] on div "Settings" at bounding box center [47, 163] width 88 height 8
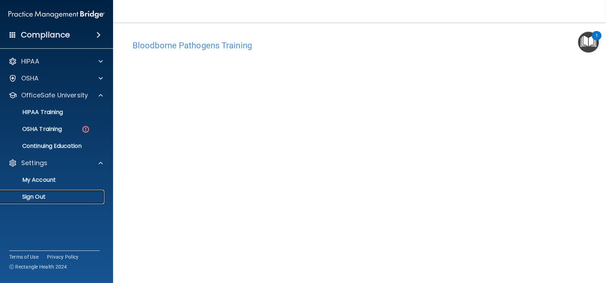
click at [45, 199] on p "Sign Out" at bounding box center [53, 196] width 96 height 7
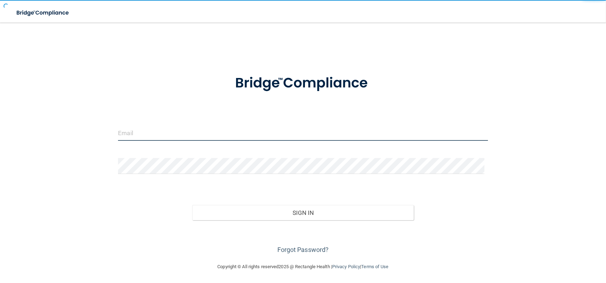
type input "[EMAIL_ADDRESS][DOMAIN_NAME]"
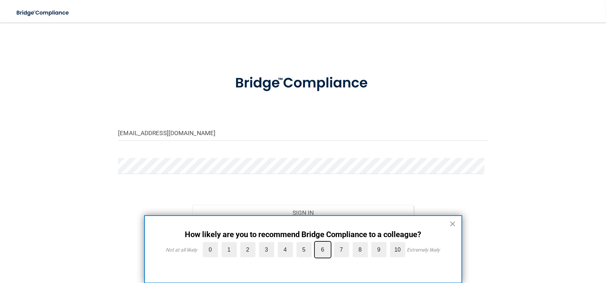
click at [306, 244] on input "6" at bounding box center [306, 244] width 0 height 0
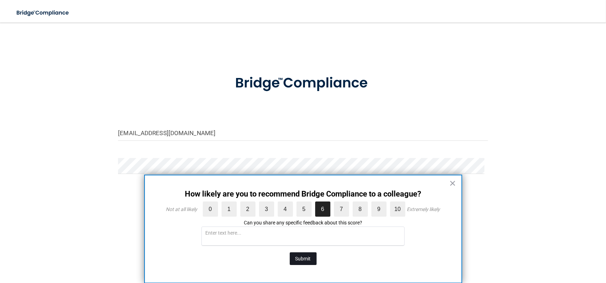
click at [302, 260] on button "Submit" at bounding box center [303, 258] width 27 height 13
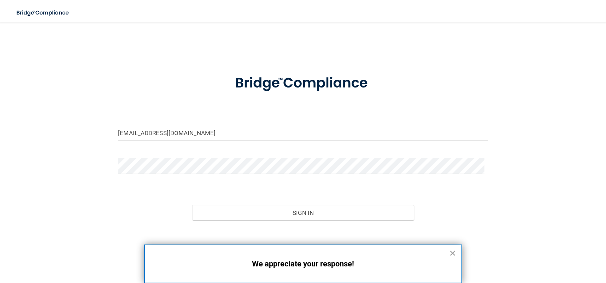
click at [454, 253] on button "×" at bounding box center [452, 253] width 7 height 11
